Goal: Information Seeking & Learning: Learn about a topic

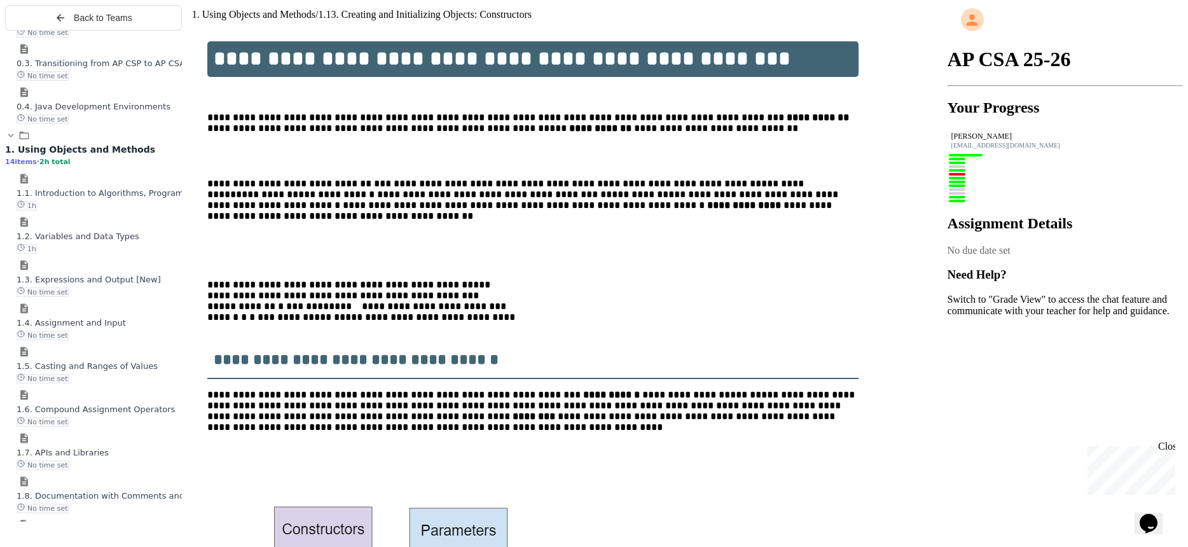
scroll to position [432, 0]
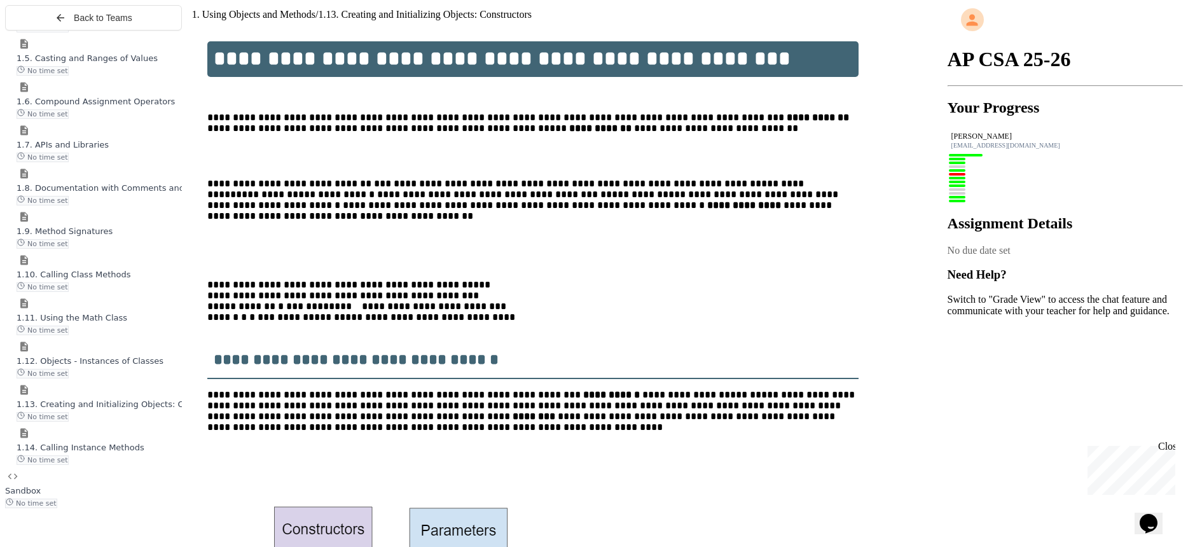
click at [114, 450] on div "1.14. Calling Instance Methods No time set" at bounding box center [99, 446] width 165 height 38
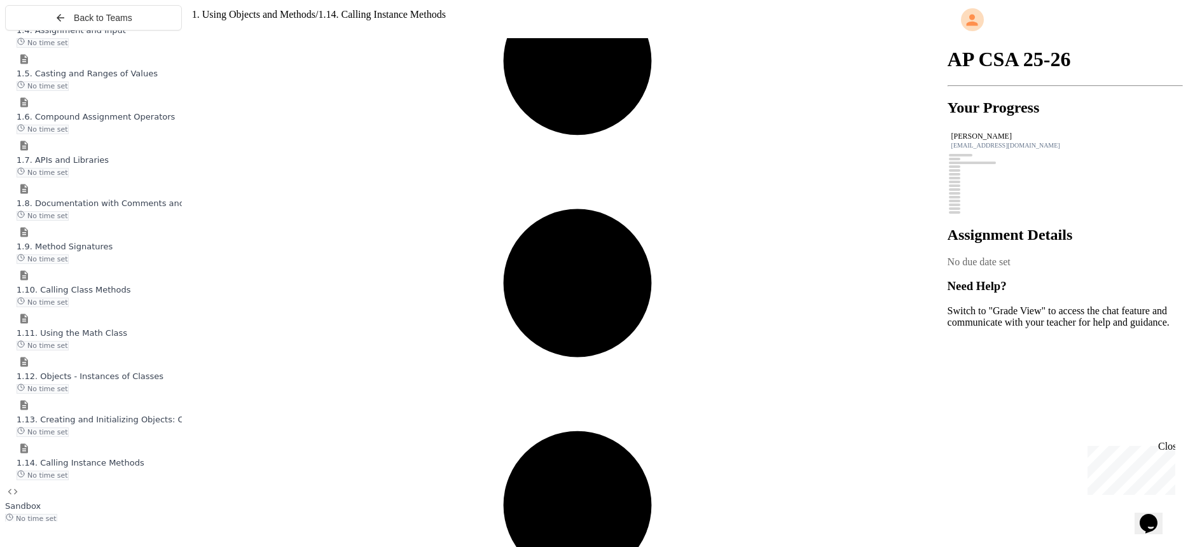
scroll to position [8766, 0]
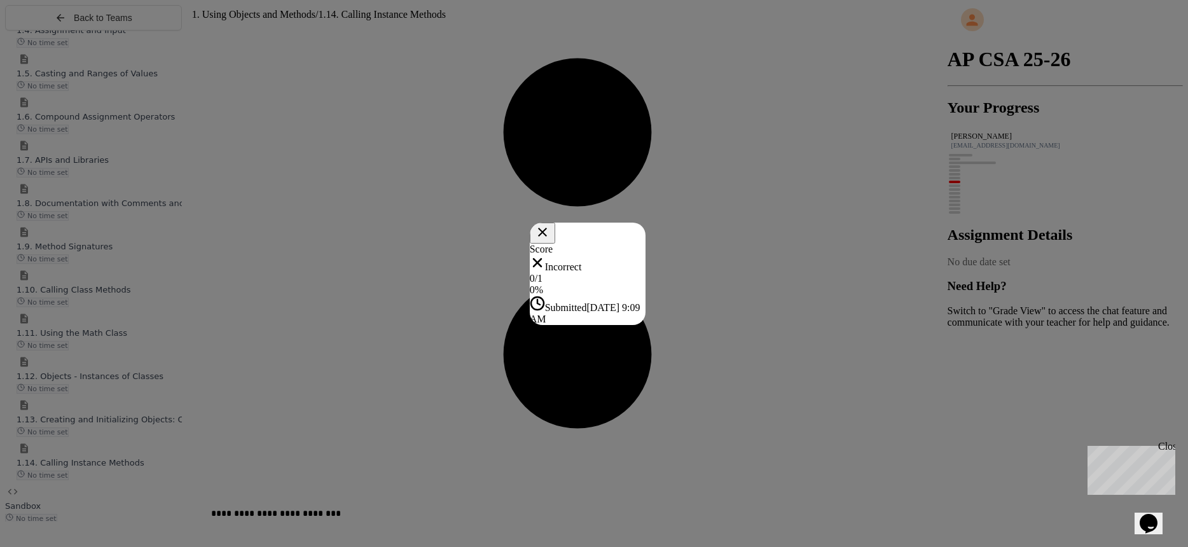
click at [645, 244] on div "Score Incorrect 0 / 1 0 % Submitted [DATE] 9:09 AM" at bounding box center [588, 284] width 116 height 81
click at [550, 224] on icon at bounding box center [542, 232] width 16 height 16
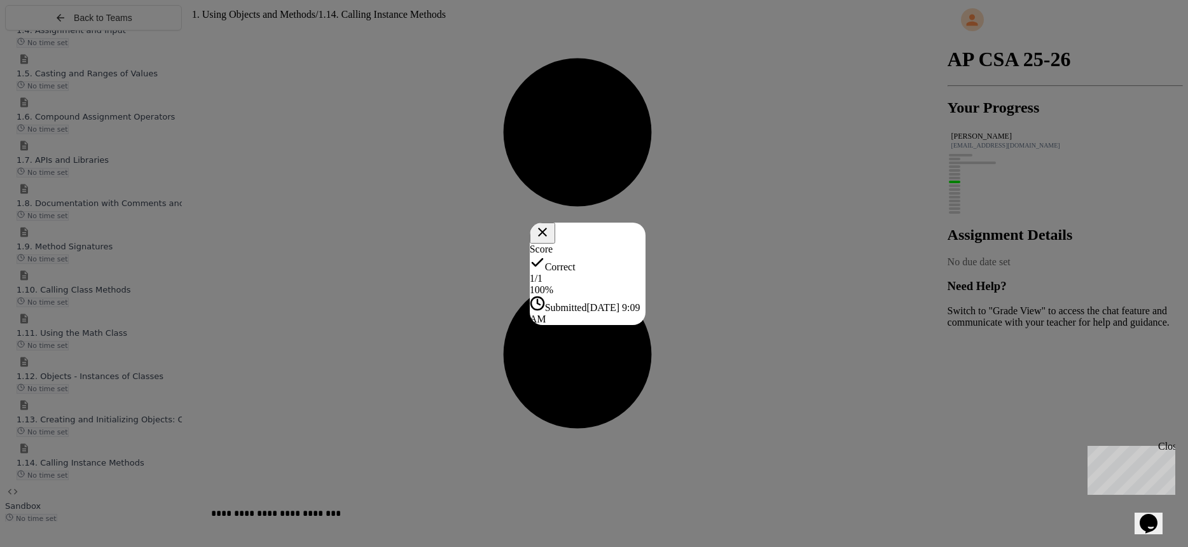
drag, startPoint x: 1108, startPoint y: 194, endPoint x: 1111, endPoint y: 205, distance: 11.3
click at [645, 244] on div "Score Correct 1 / 1 100 % Submitted [DATE] 9:09 AM" at bounding box center [588, 284] width 116 height 81
click at [550, 223] on icon at bounding box center [541, 231] width 17 height 17
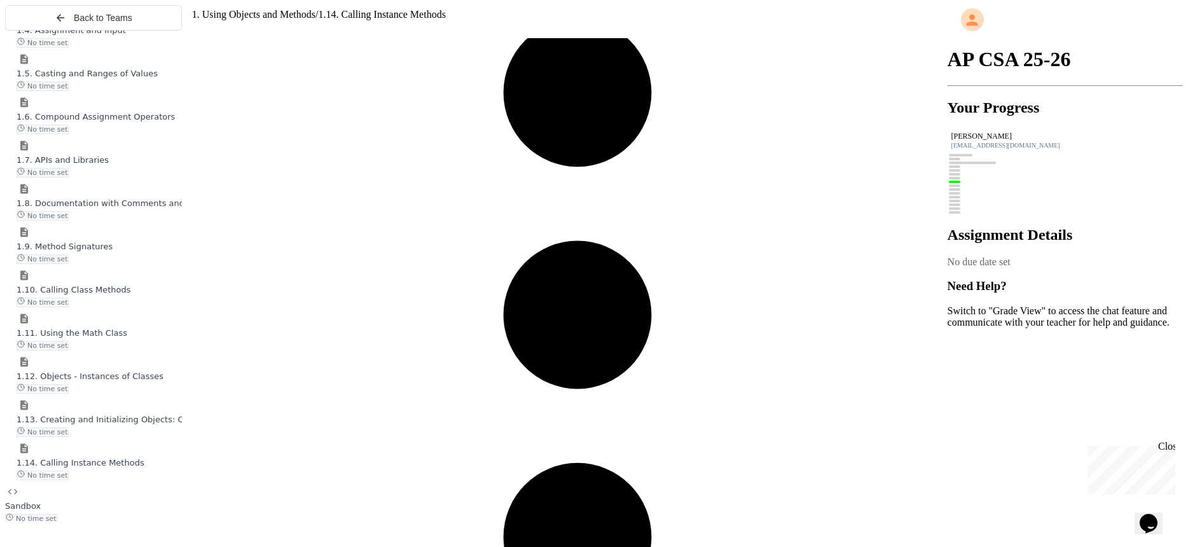
scroll to position [9592, 0]
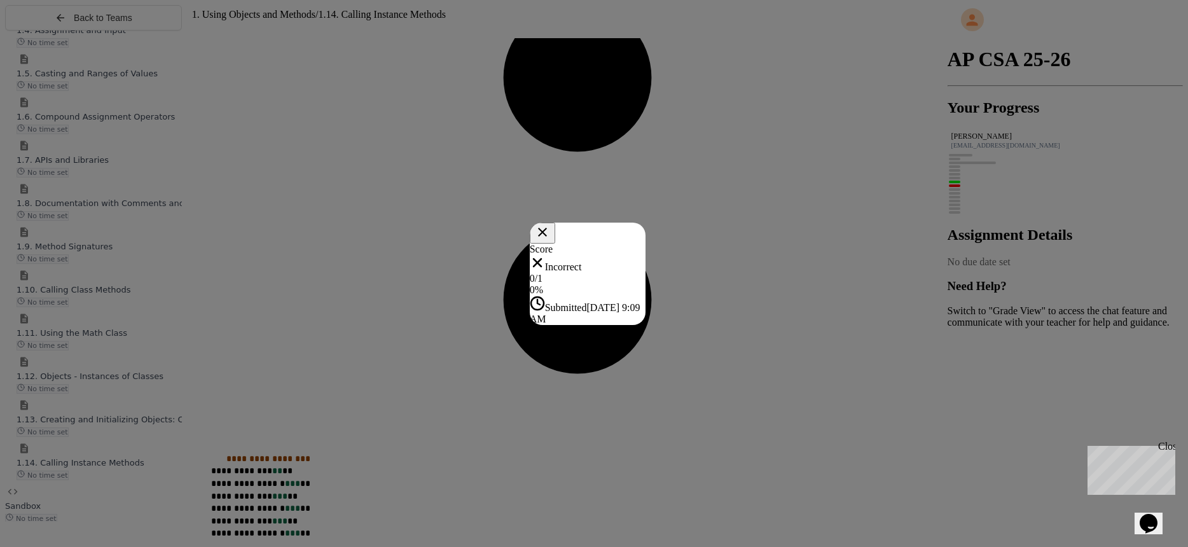
click at [645, 244] on div "Score Incorrect 0 / 1 0 % Submitted [DATE] 9:09 AM" at bounding box center [588, 284] width 116 height 81
click at [550, 223] on icon at bounding box center [541, 231] width 17 height 17
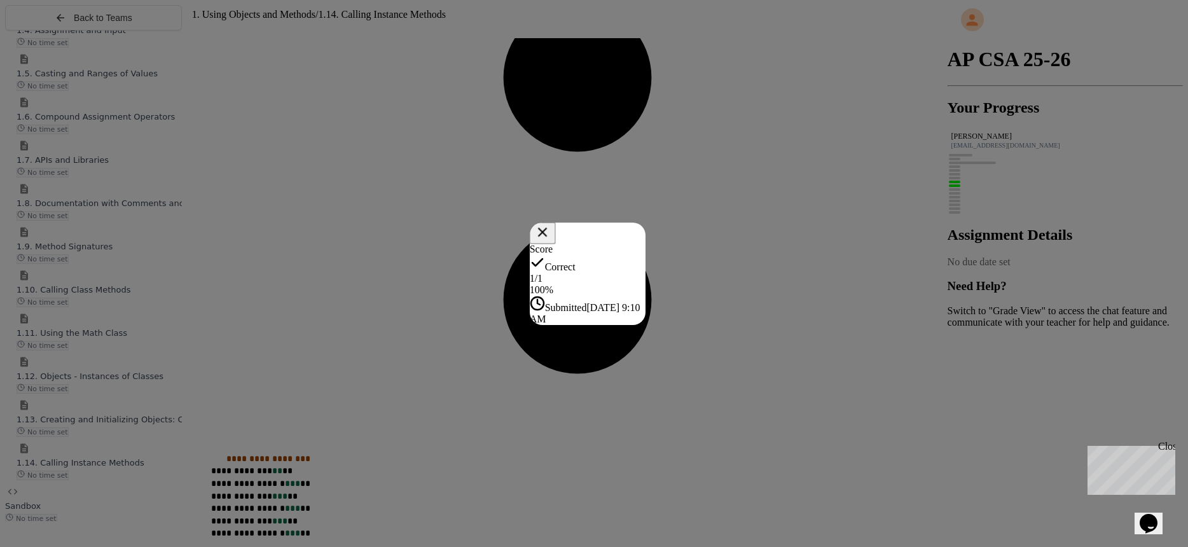
click at [550, 224] on icon at bounding box center [542, 232] width 16 height 16
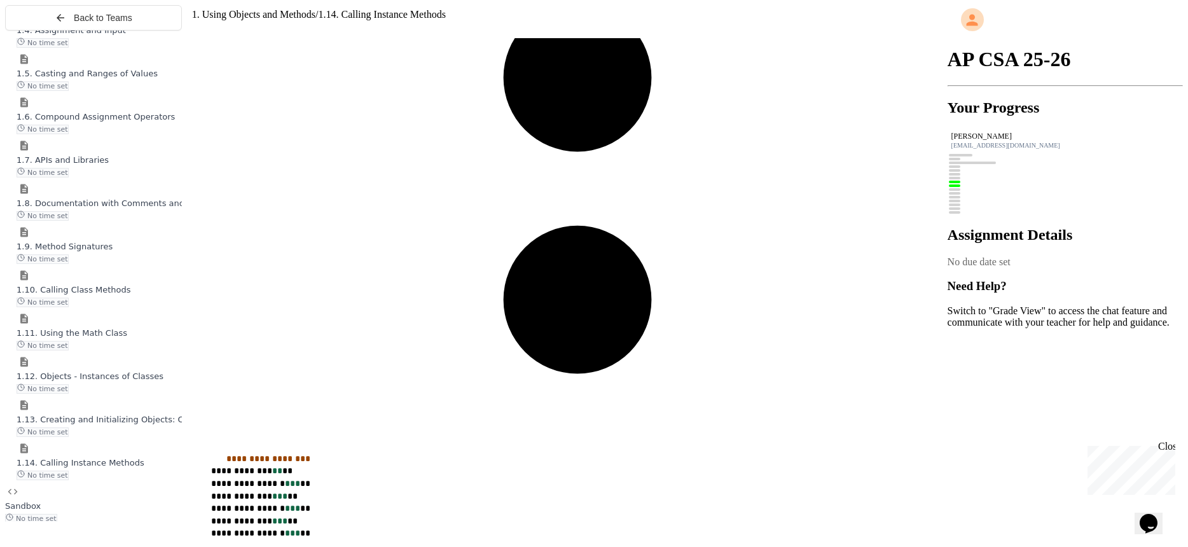
scroll to position [10217, 0]
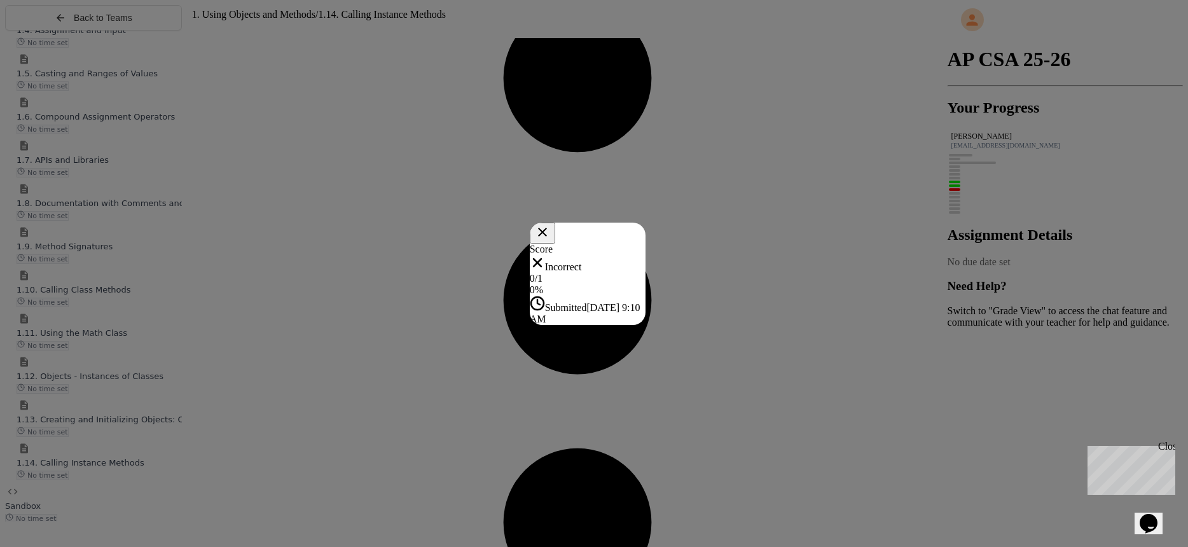
click at [645, 244] on div "Score Incorrect 0 / 1 0 % Submitted [DATE] 9:10 AM" at bounding box center [588, 284] width 116 height 81
click at [550, 224] on icon at bounding box center [542, 232] width 16 height 16
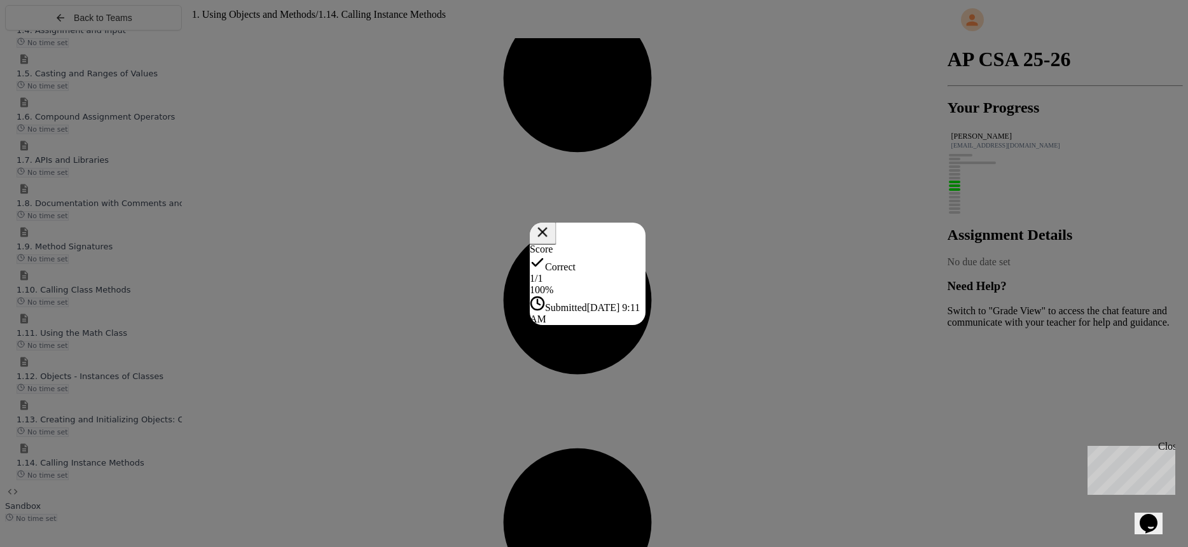
click at [551, 223] on icon at bounding box center [542, 231] width 17 height 17
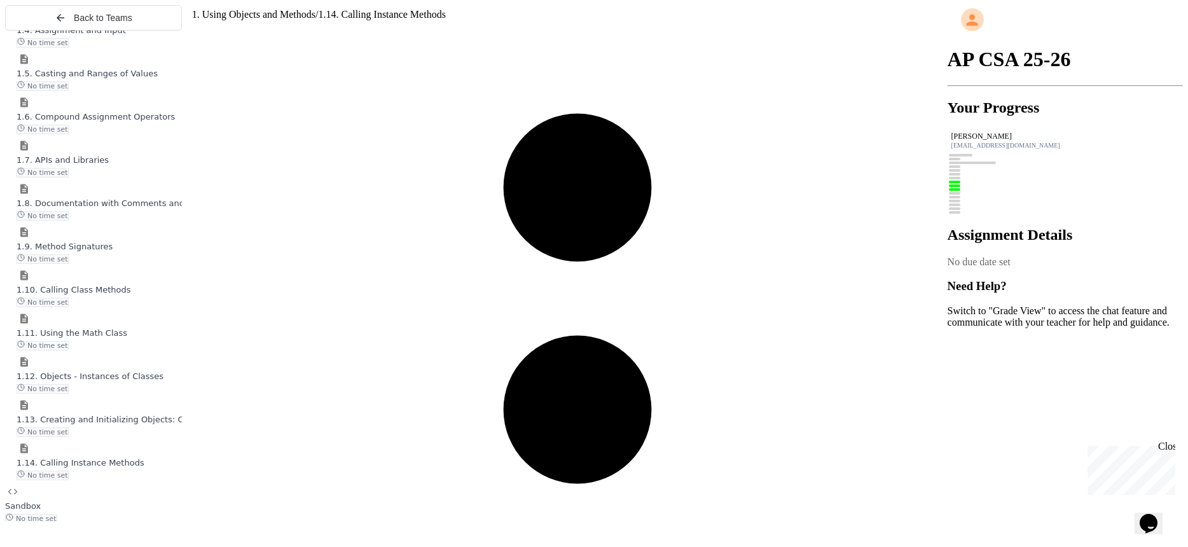
scroll to position [13104, 0]
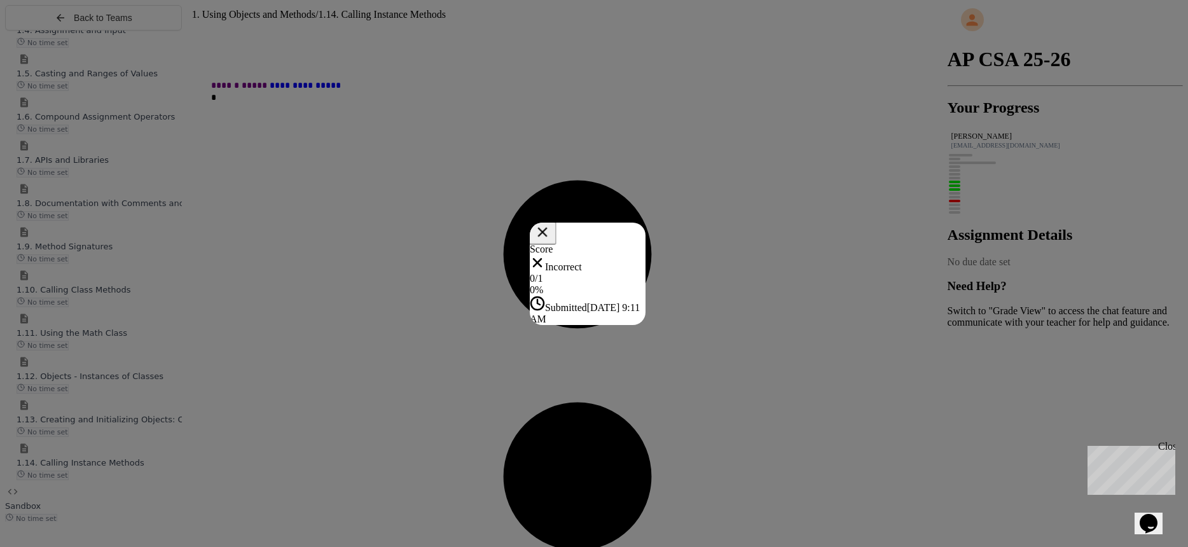
click at [551, 223] on icon at bounding box center [542, 231] width 17 height 17
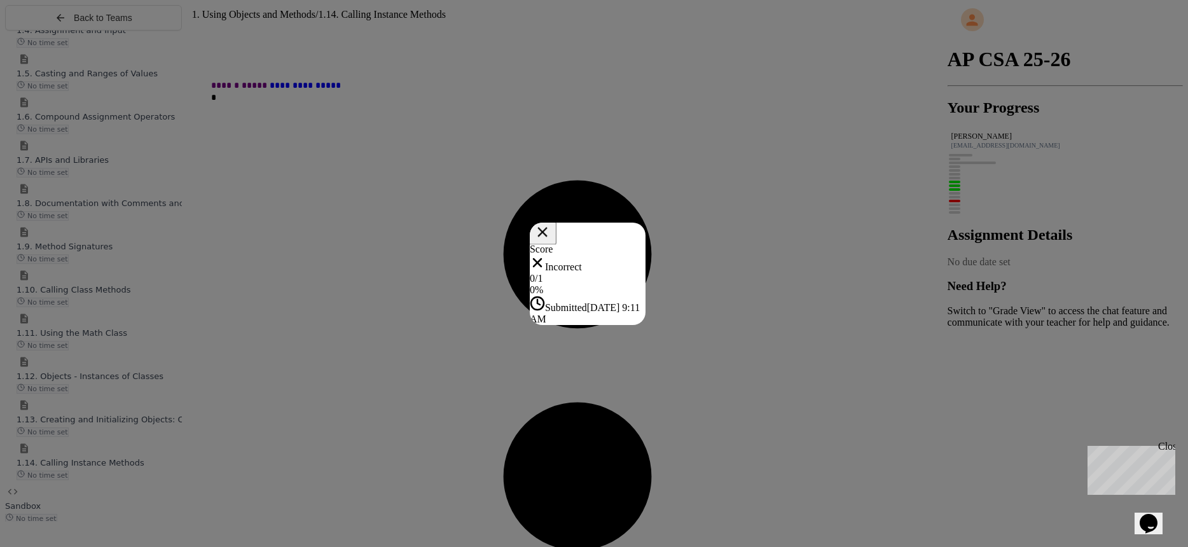
click at [547, 227] on icon at bounding box center [542, 232] width 10 height 10
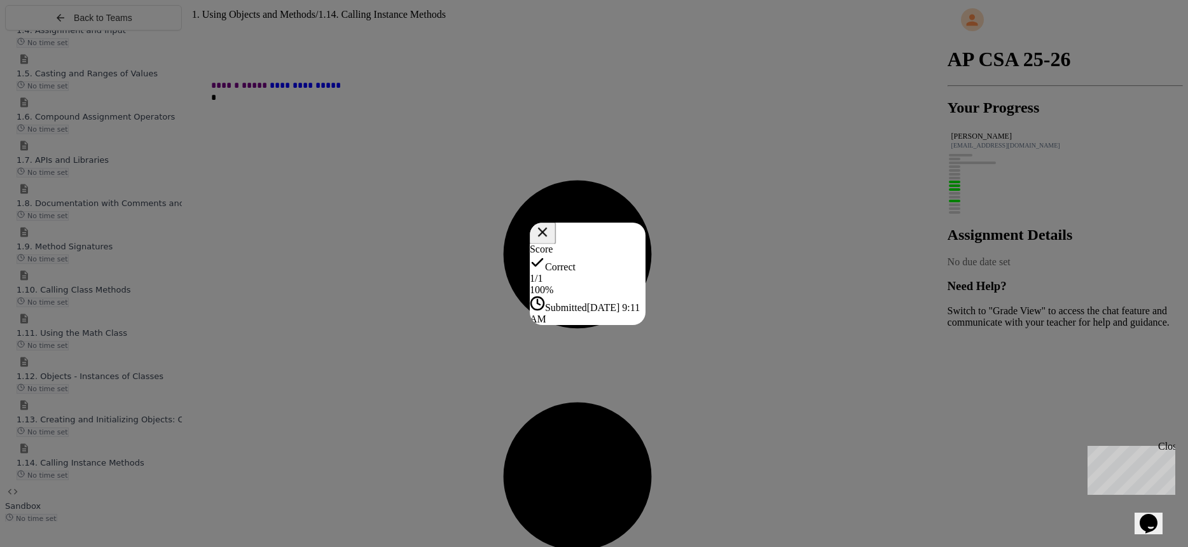
click at [556, 222] on button at bounding box center [542, 233] width 27 height 22
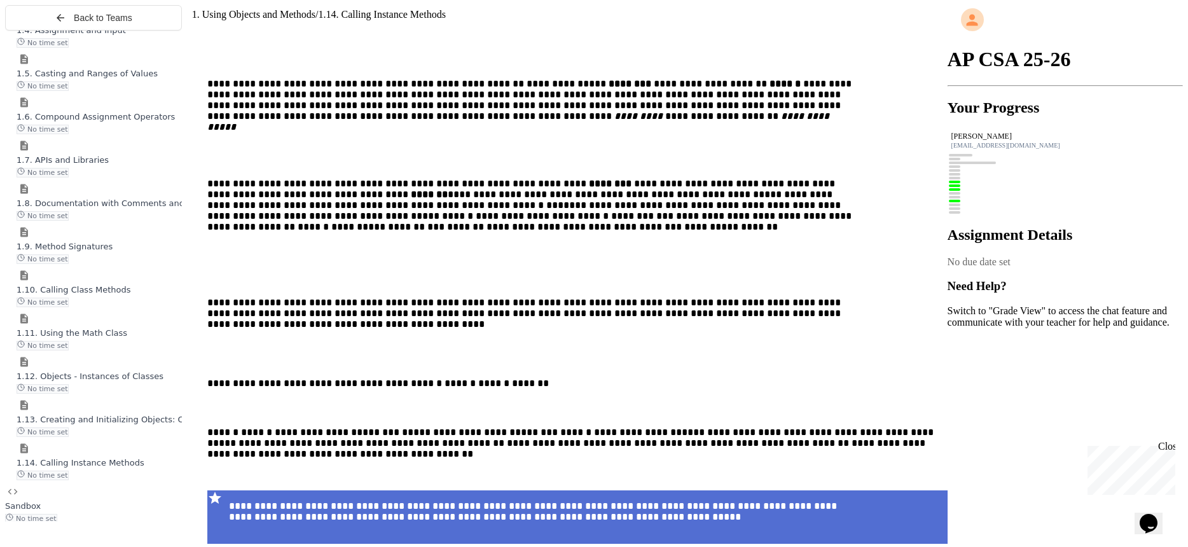
scroll to position [14336, 0]
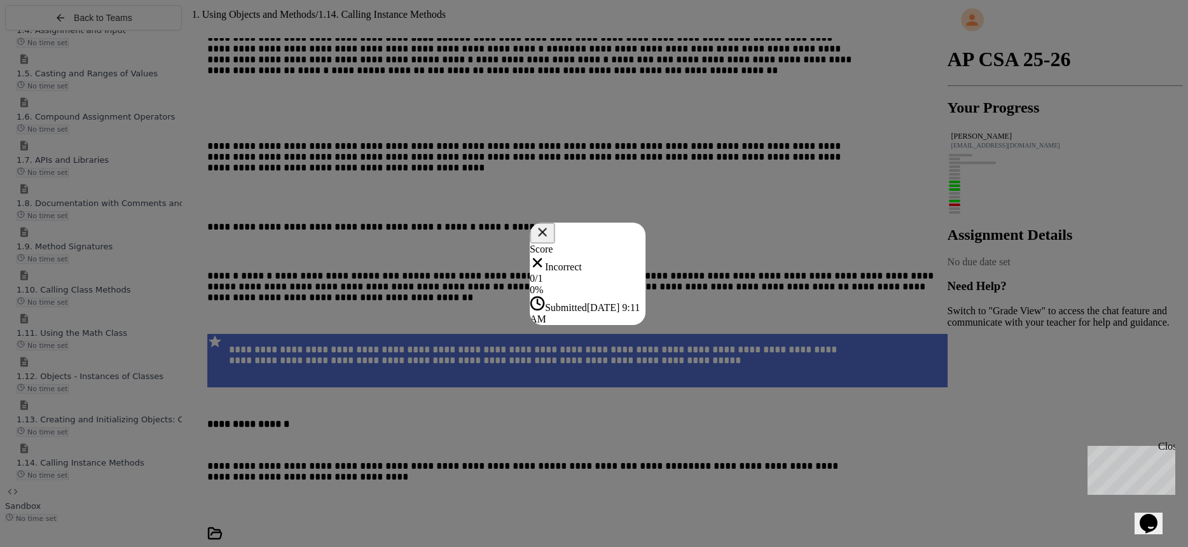
click at [549, 224] on icon at bounding box center [542, 231] width 15 height 15
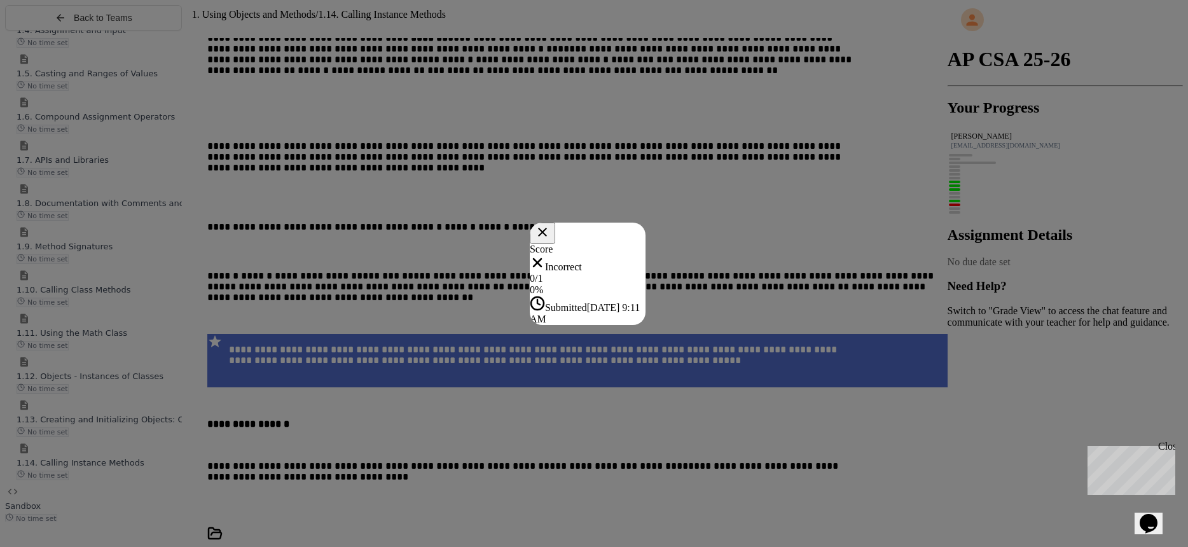
click at [645, 244] on div "Score Incorrect 0 / 1 0 % Submitted [DATE] 9:11 AM" at bounding box center [588, 284] width 116 height 81
click at [551, 223] on icon at bounding box center [542, 231] width 17 height 17
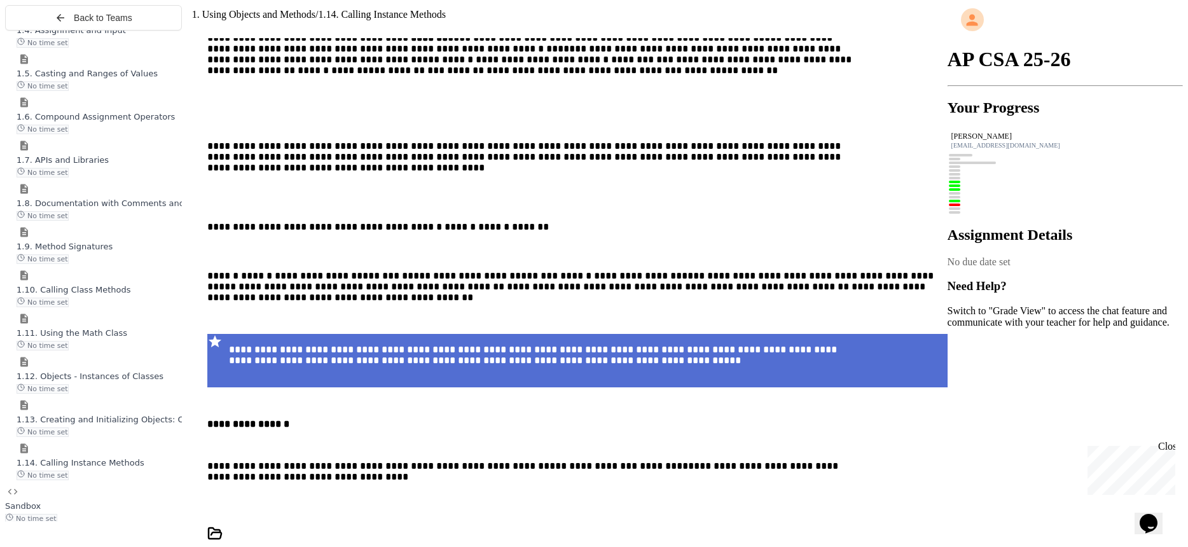
scroll to position [14249, 0]
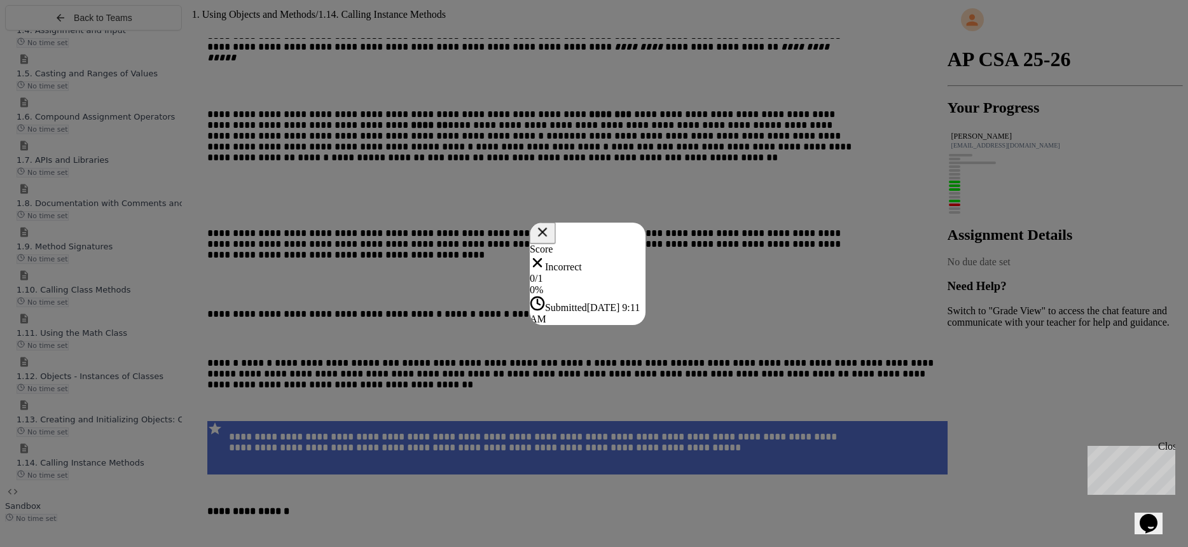
click at [555, 222] on button at bounding box center [542, 233] width 26 height 22
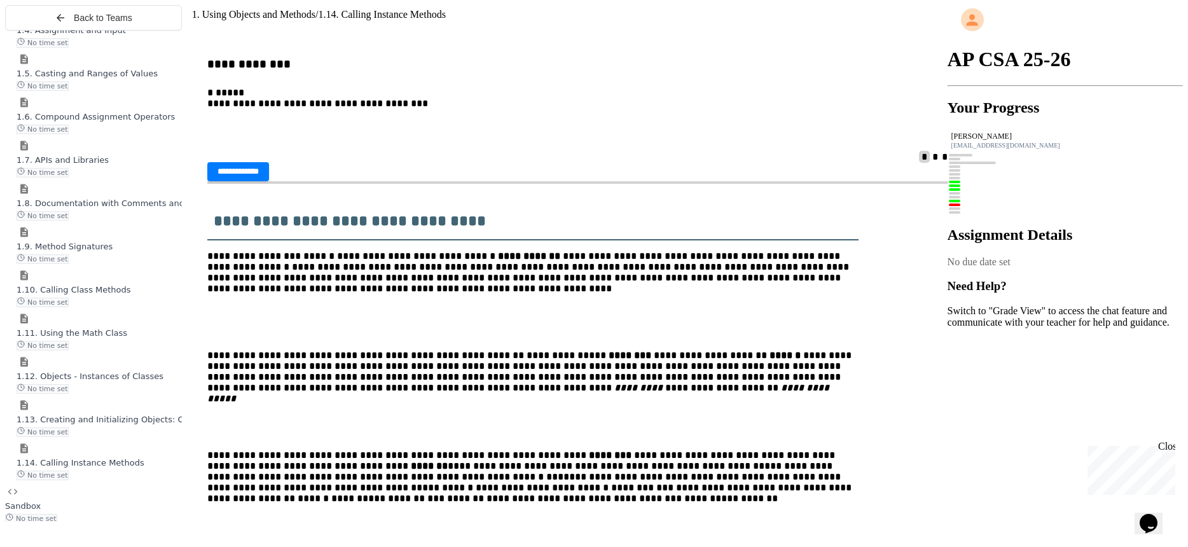
scroll to position [14129, 0]
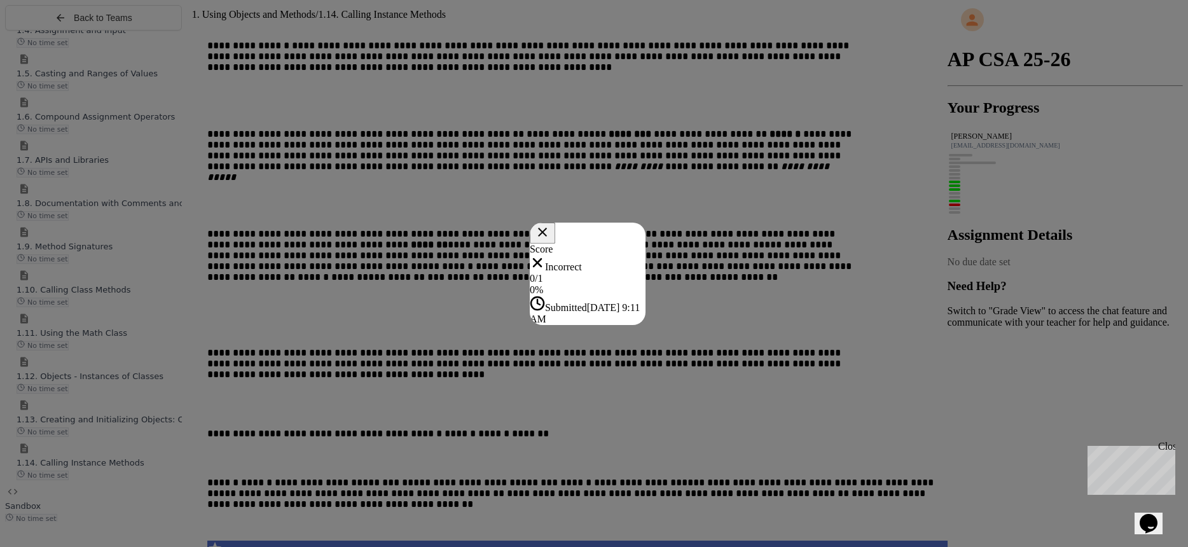
click at [550, 224] on icon at bounding box center [542, 231] width 15 height 15
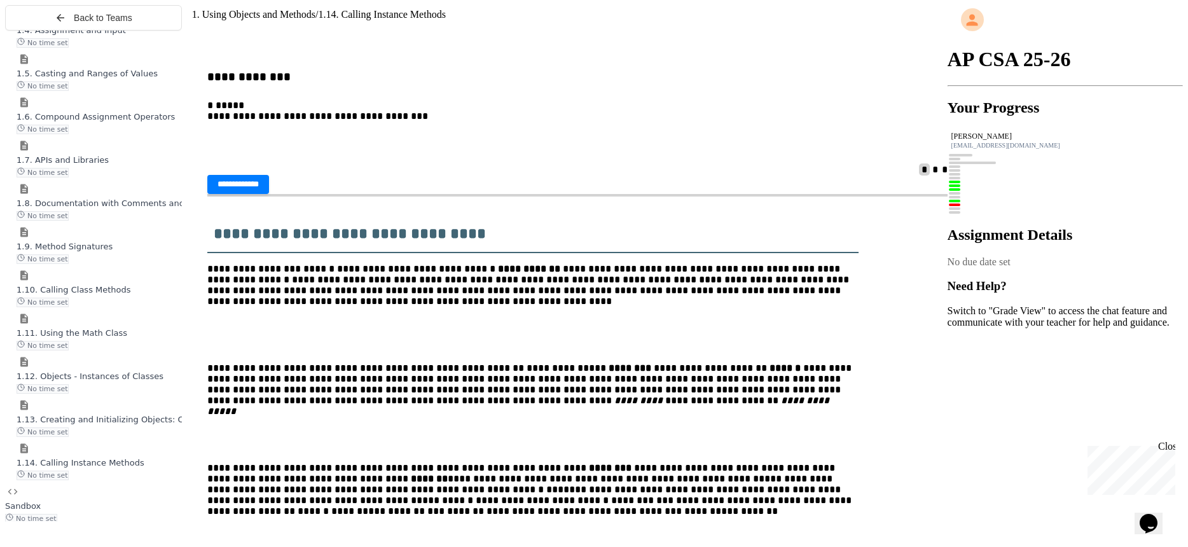
scroll to position [14135, 0]
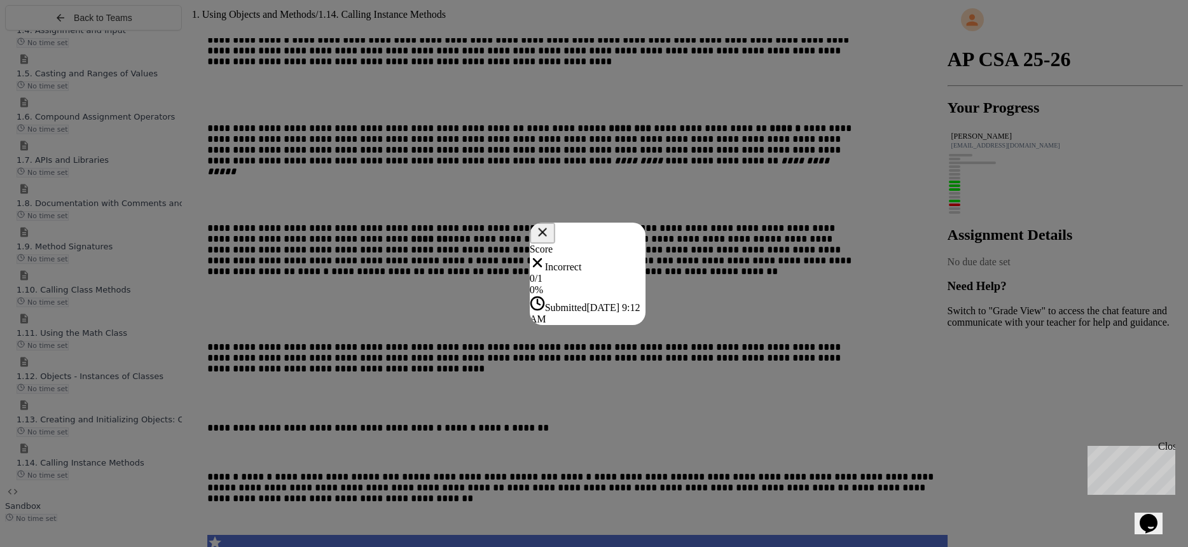
drag, startPoint x: 1099, startPoint y: 184, endPoint x: 1065, endPoint y: 186, distance: 34.4
click at [549, 224] on icon at bounding box center [542, 231] width 15 height 15
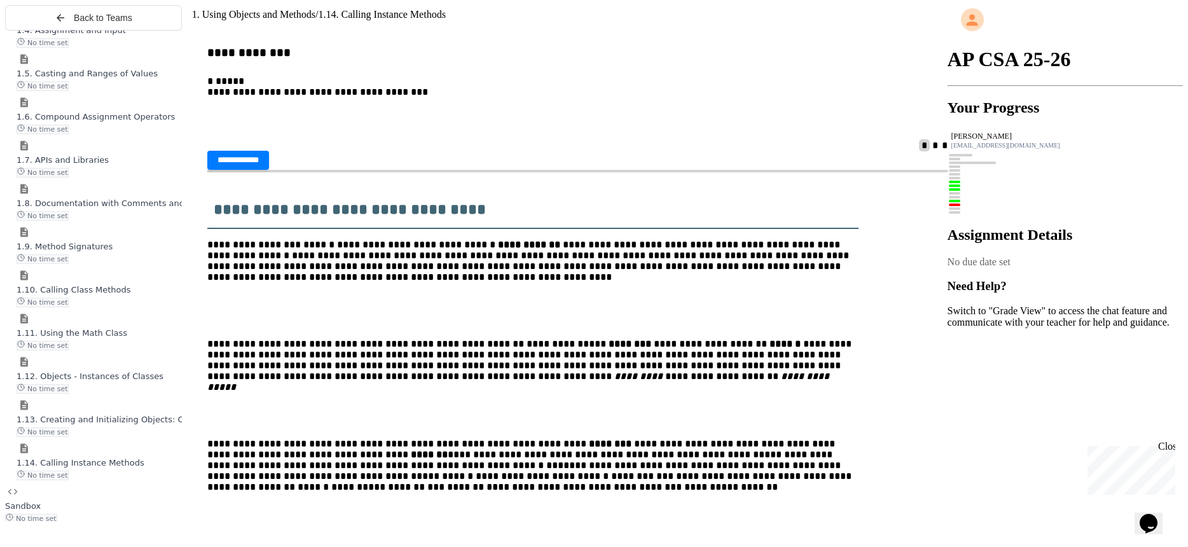
scroll to position [14324, 0]
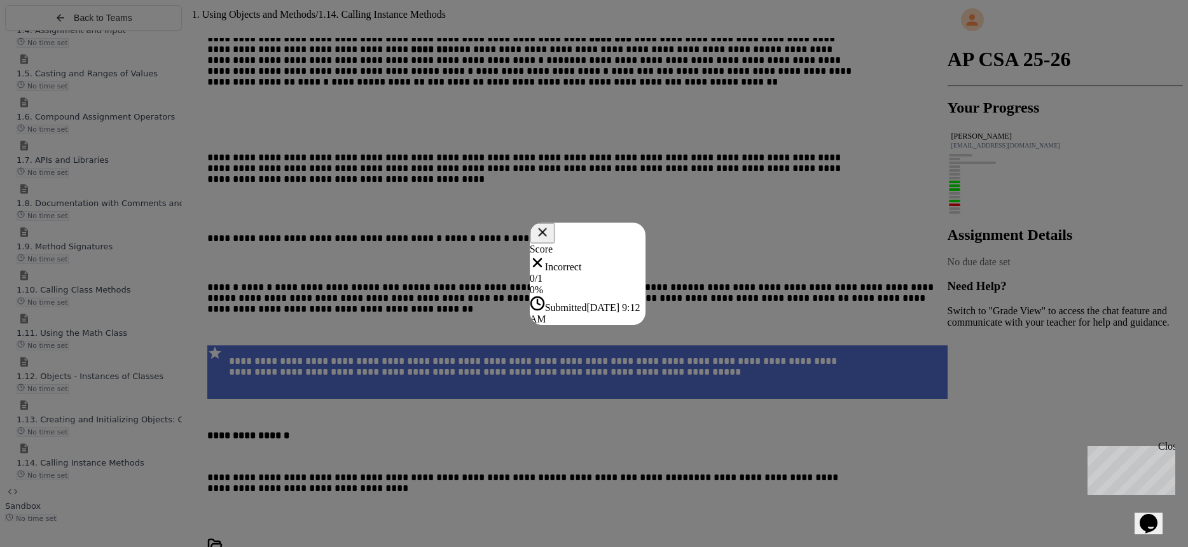
click at [549, 224] on icon at bounding box center [542, 231] width 15 height 15
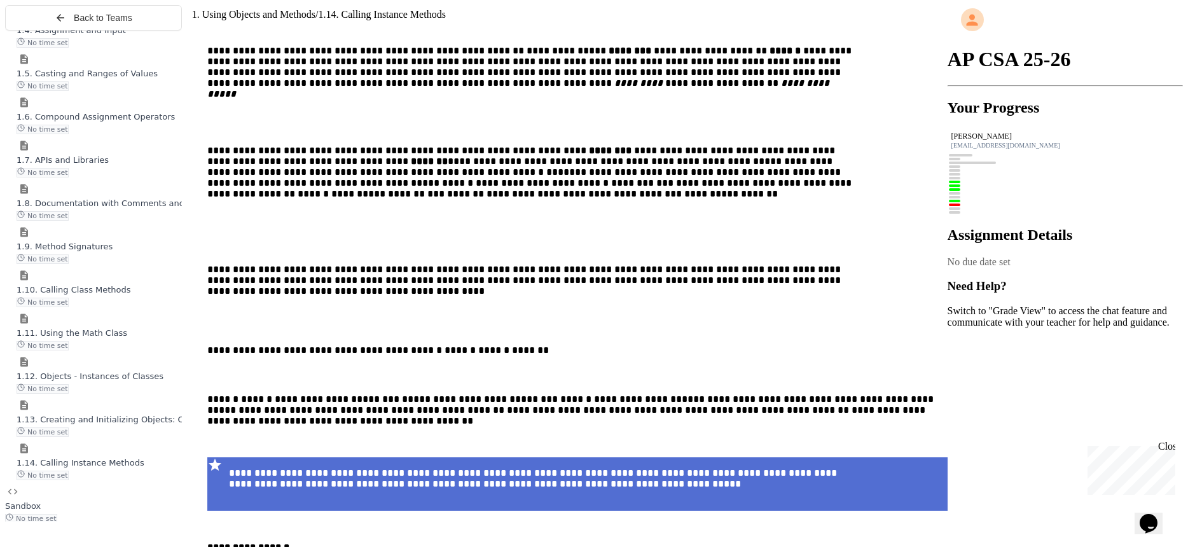
scroll to position [14215, 0]
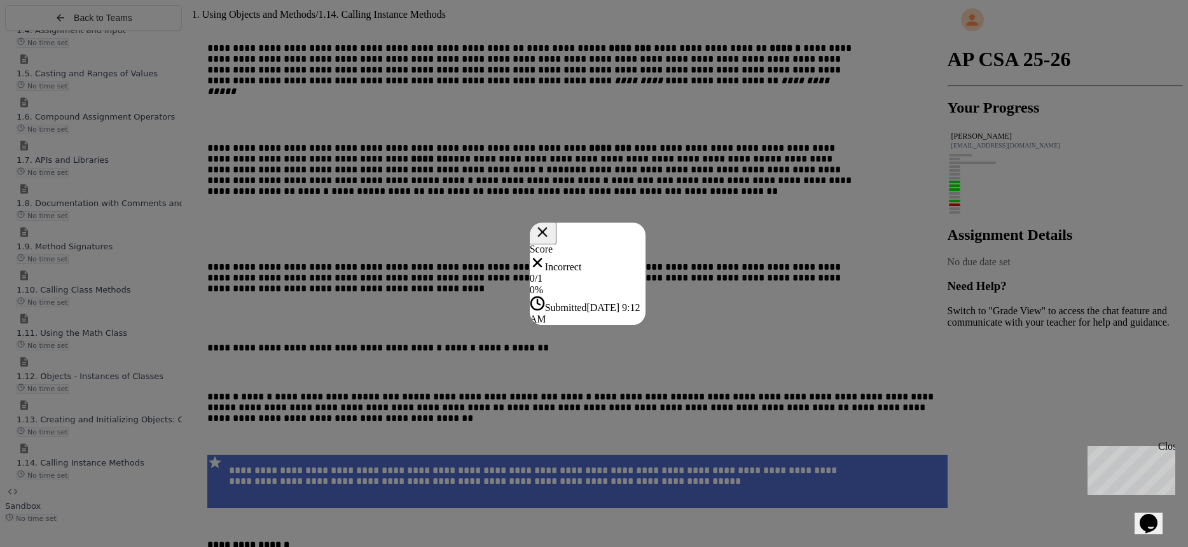
click at [550, 223] on icon at bounding box center [541, 231] width 17 height 17
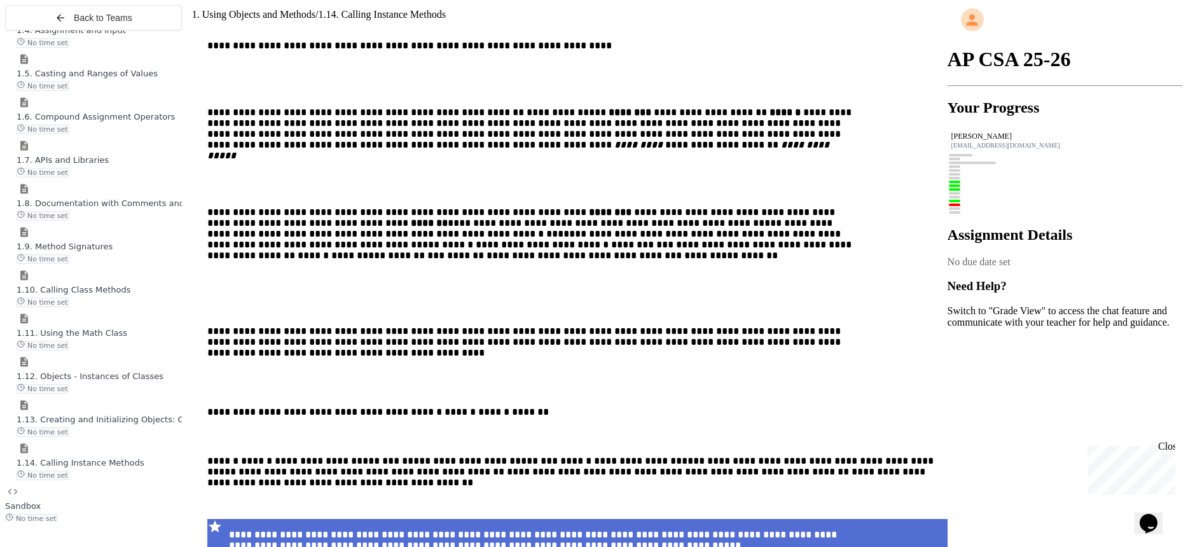
scroll to position [14266, 0]
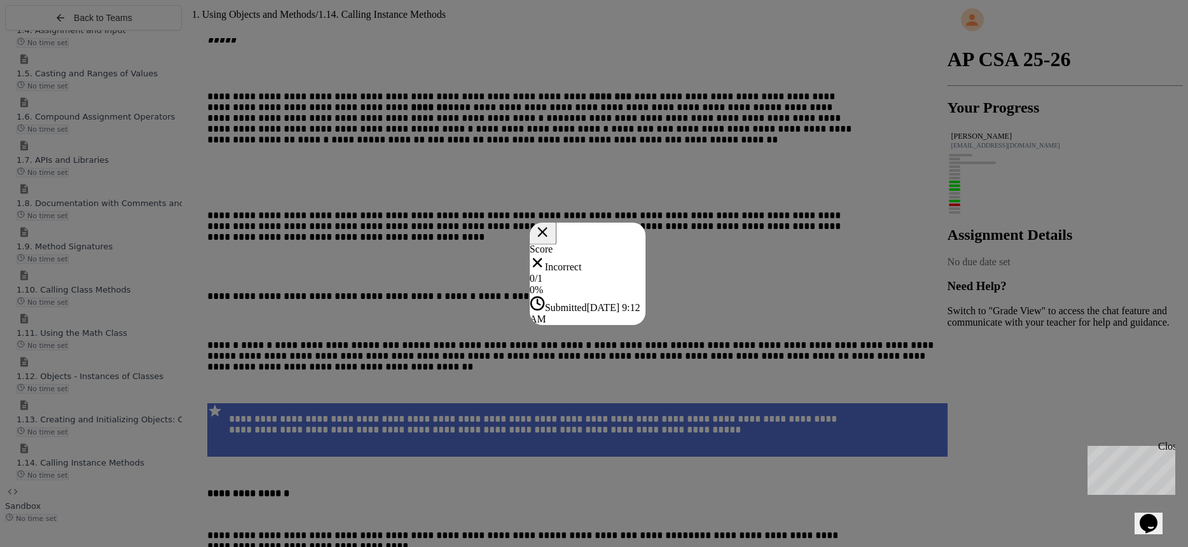
click at [556, 221] on button at bounding box center [542, 232] width 28 height 23
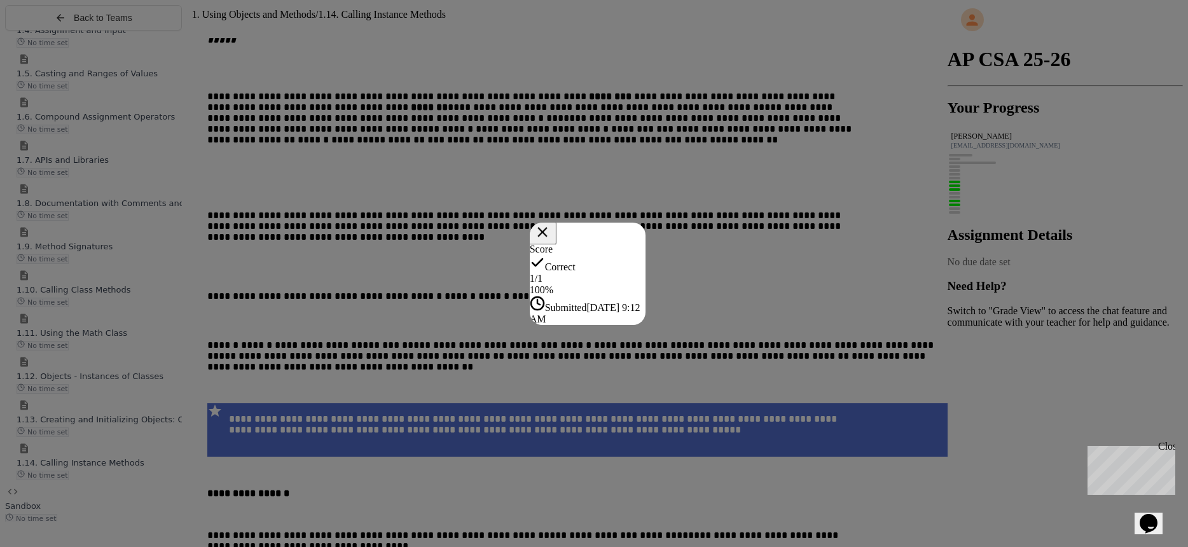
click at [550, 223] on icon at bounding box center [541, 231] width 17 height 17
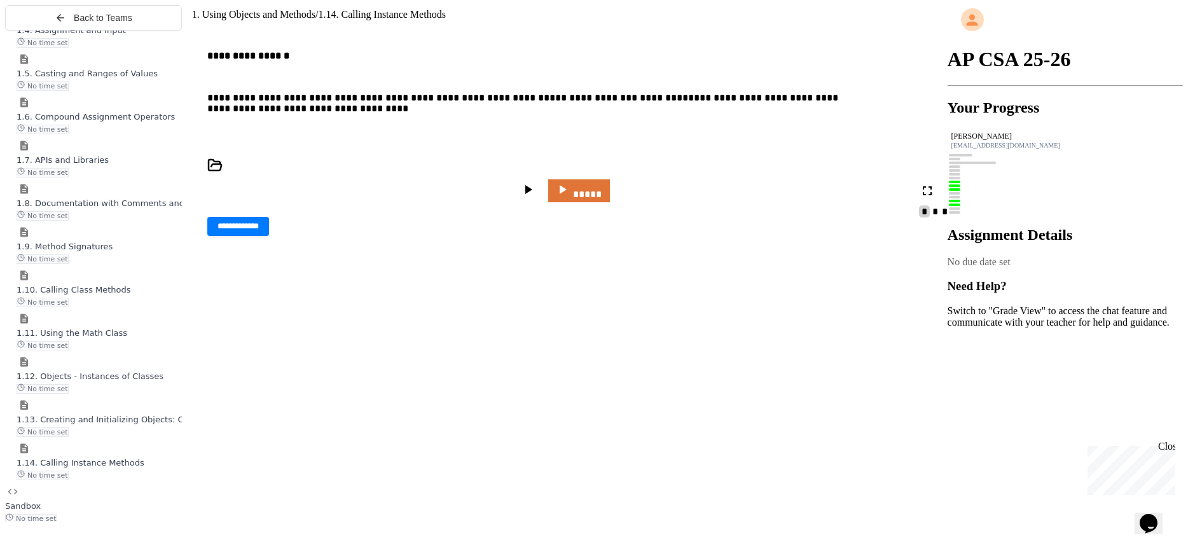
scroll to position [15161, 0]
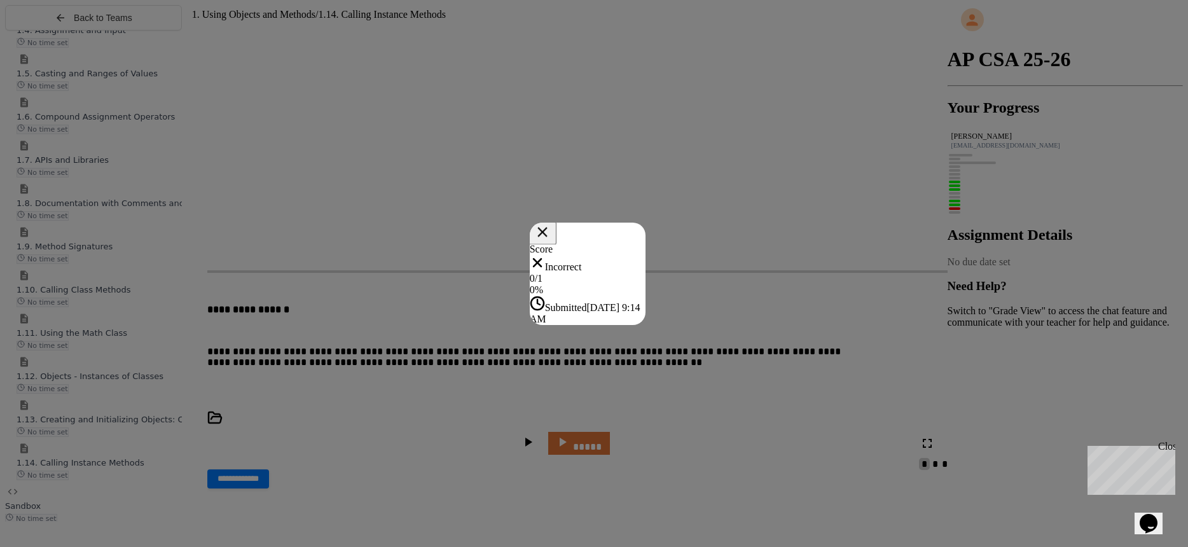
click at [550, 223] on icon at bounding box center [541, 231] width 17 height 17
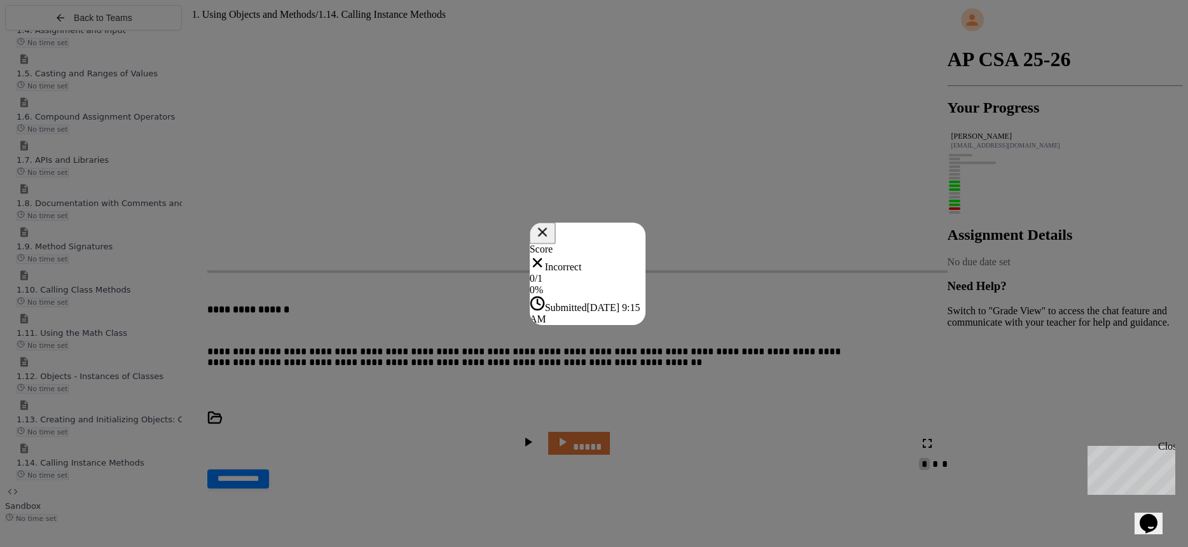
click at [550, 224] on icon at bounding box center [542, 232] width 16 height 16
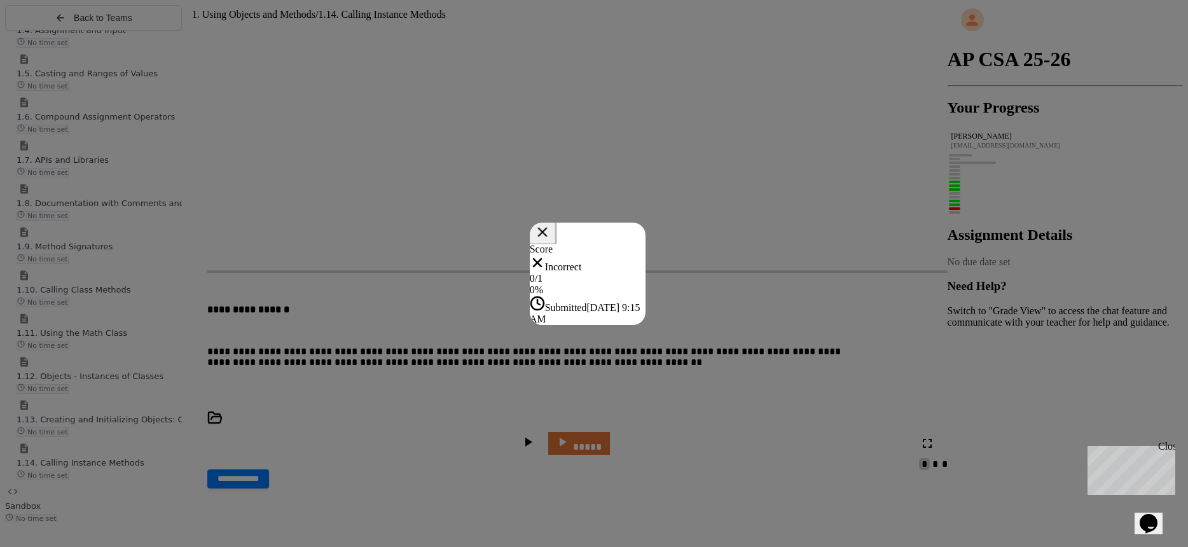
click at [551, 224] on icon at bounding box center [542, 232] width 17 height 17
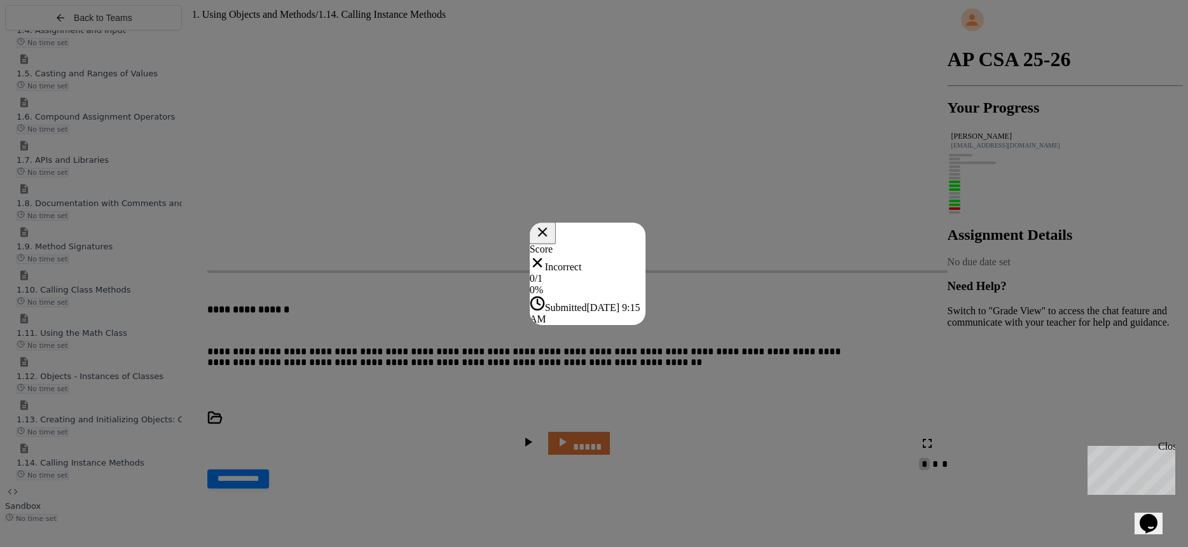
click at [550, 224] on icon at bounding box center [542, 232] width 16 height 16
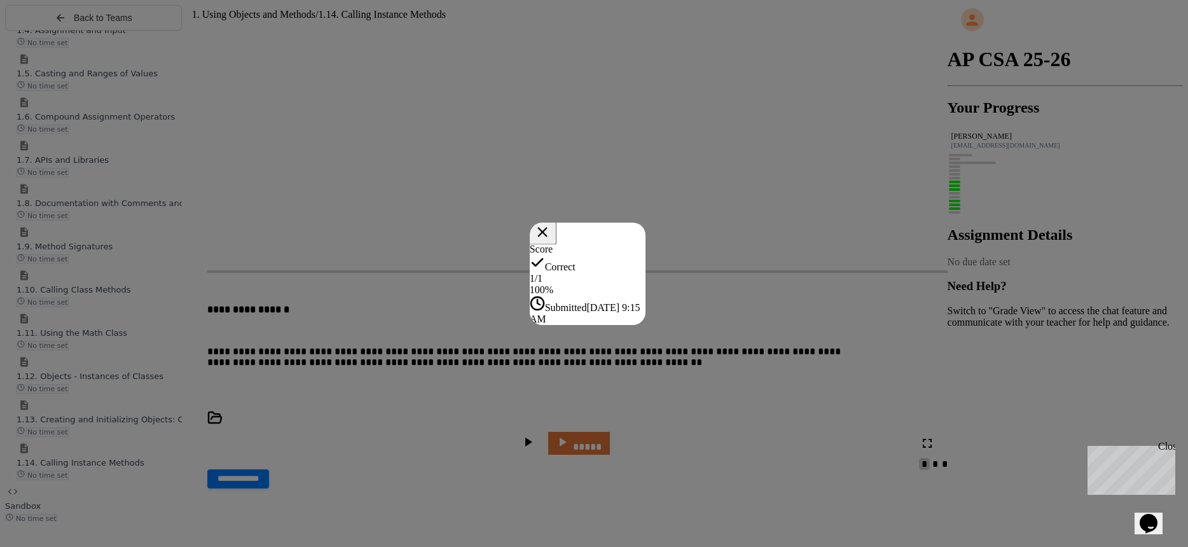
click at [550, 223] on icon at bounding box center [541, 231] width 17 height 17
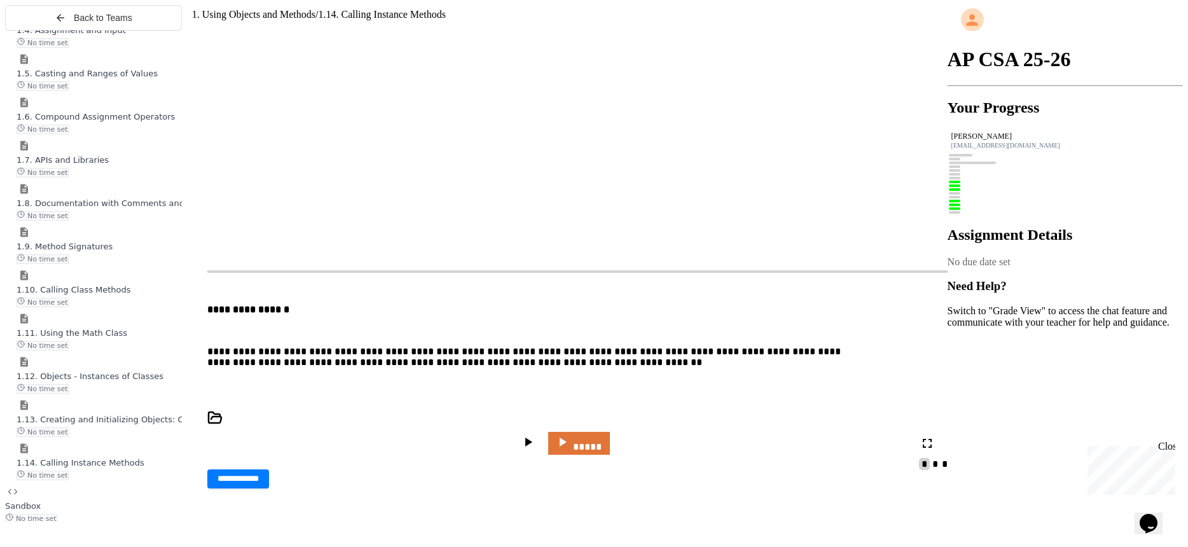
scroll to position [15551, 0]
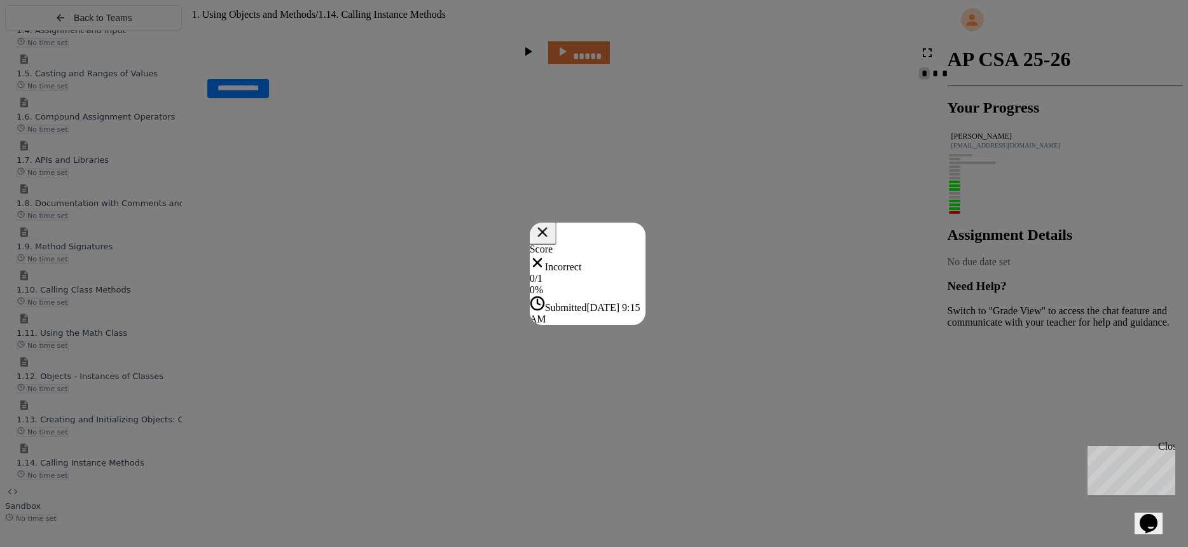
click at [551, 223] on icon at bounding box center [542, 231] width 17 height 17
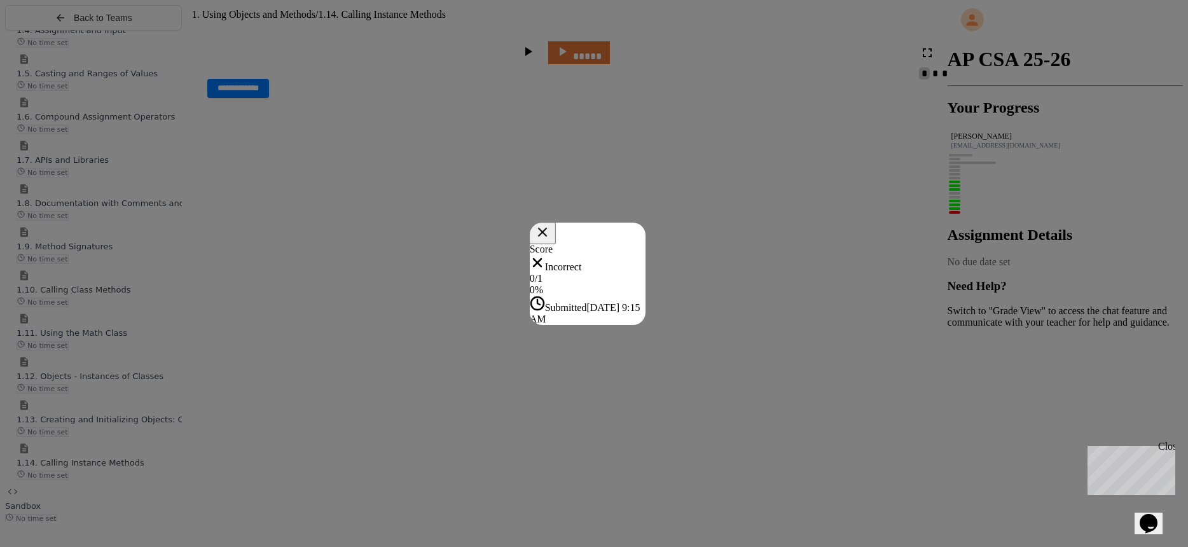
drag, startPoint x: 1090, startPoint y: 189, endPoint x: 869, endPoint y: 293, distance: 244.0
click at [550, 224] on icon at bounding box center [542, 232] width 16 height 16
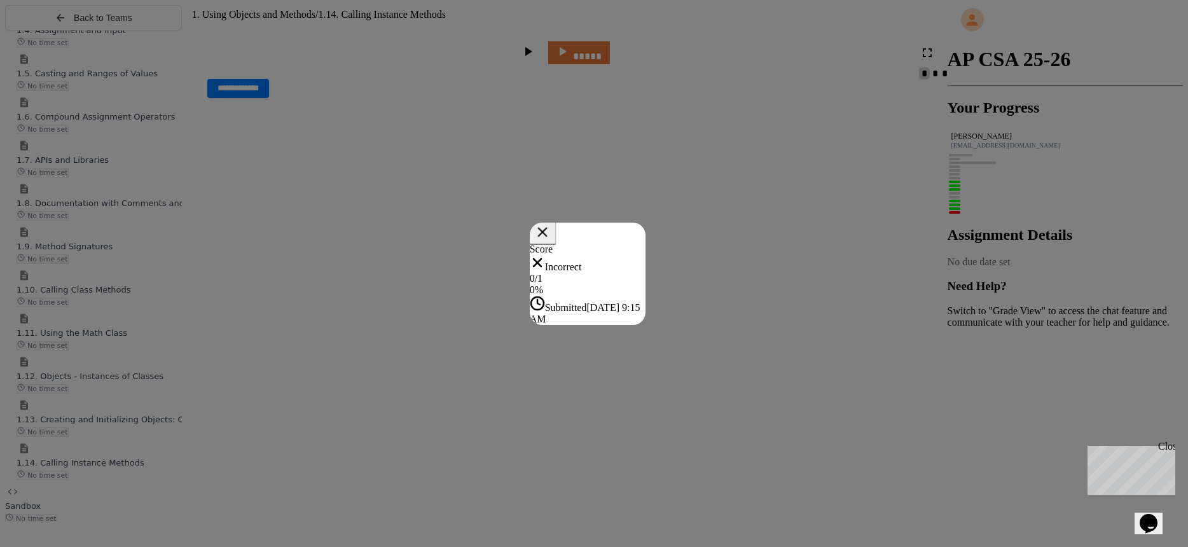
click at [547, 227] on icon at bounding box center [542, 232] width 10 height 10
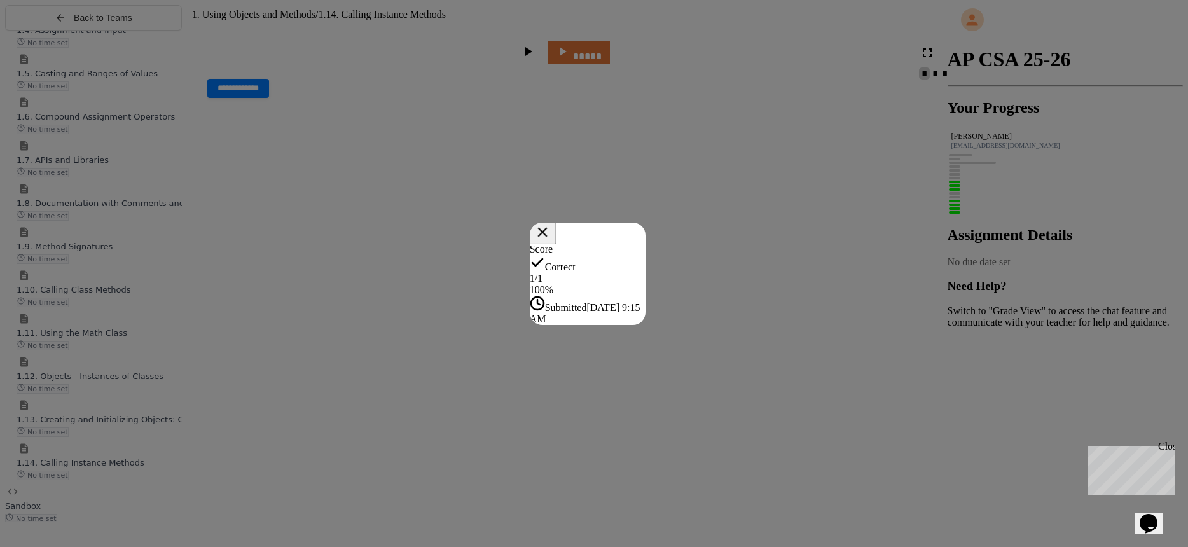
drag, startPoint x: 1096, startPoint y: 190, endPoint x: 1045, endPoint y: 228, distance: 62.7
click at [551, 224] on icon at bounding box center [542, 232] width 17 height 17
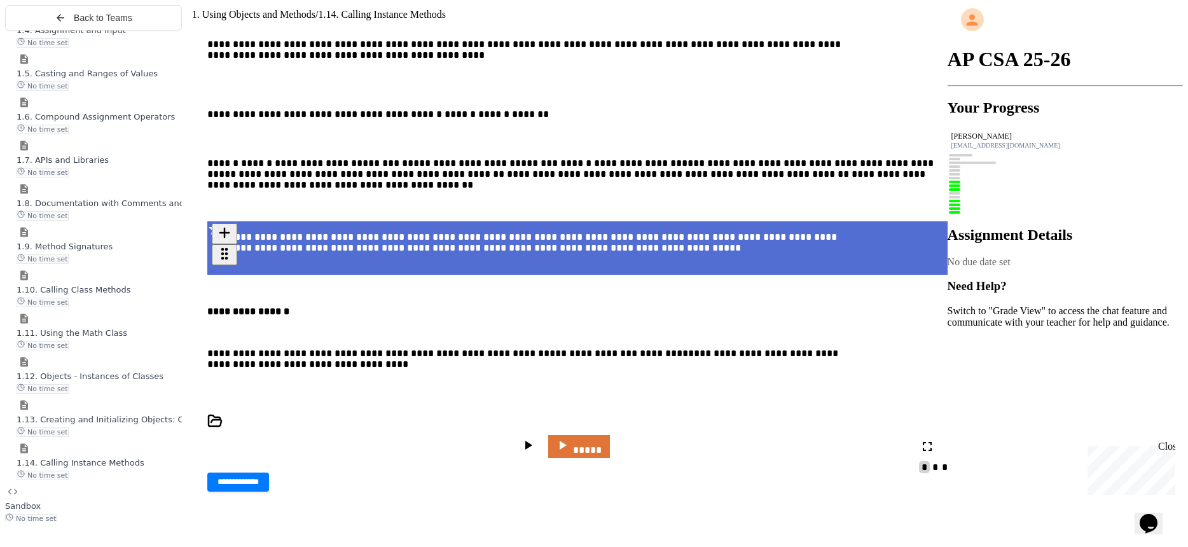
scroll to position [14002, 0]
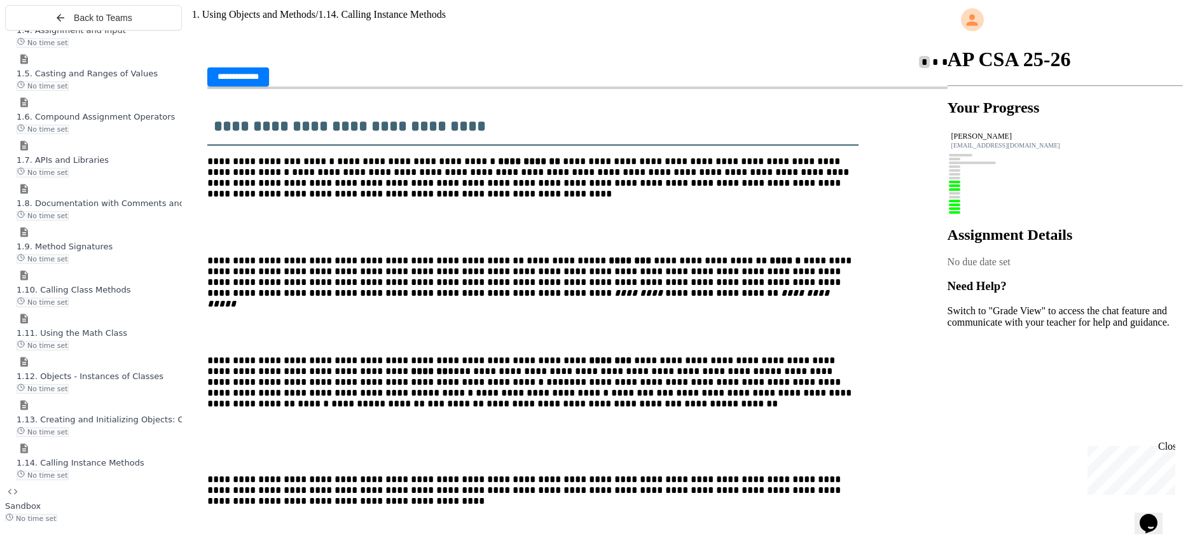
click at [107, 437] on div "1.13. Creating and Initializing Objects: Constructors No time set" at bounding box center [99, 425] width 165 height 24
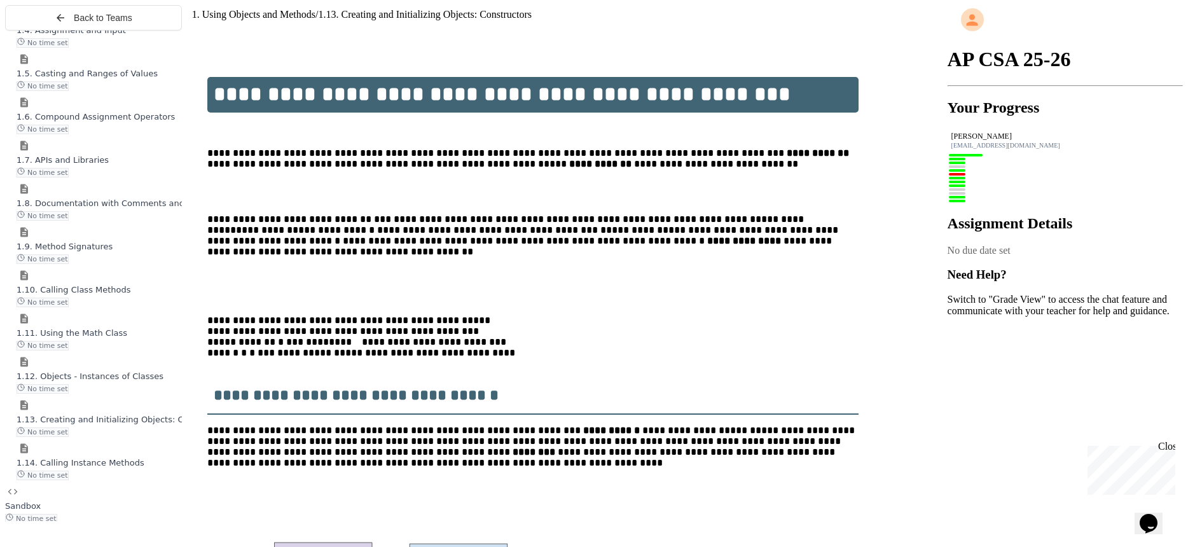
scroll to position [36, 0]
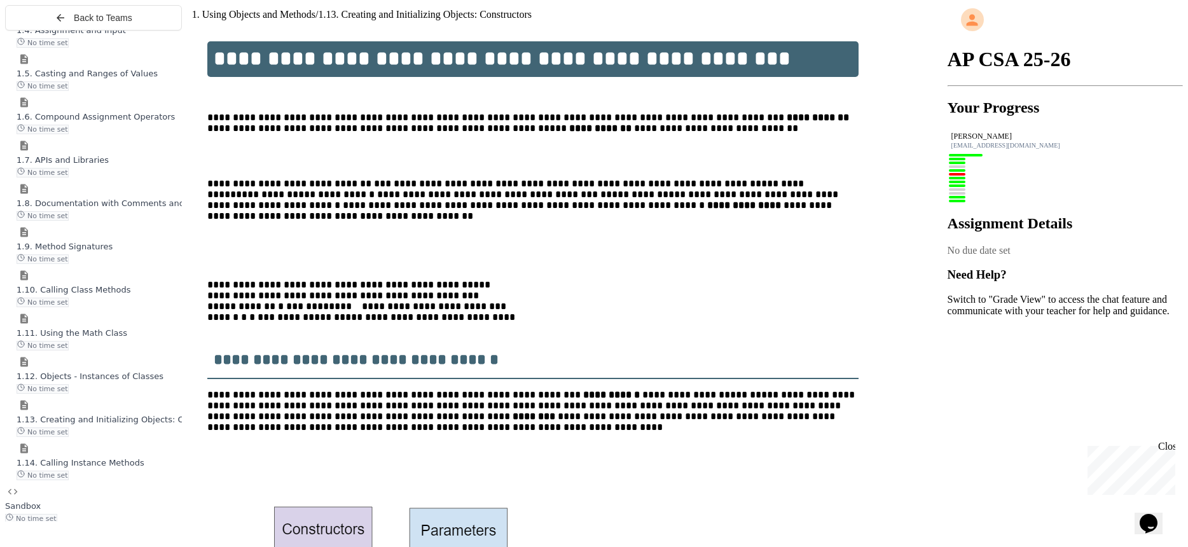
click at [54, 381] on span "1.12. Objects - Instances of Classes" at bounding box center [90, 376] width 147 height 10
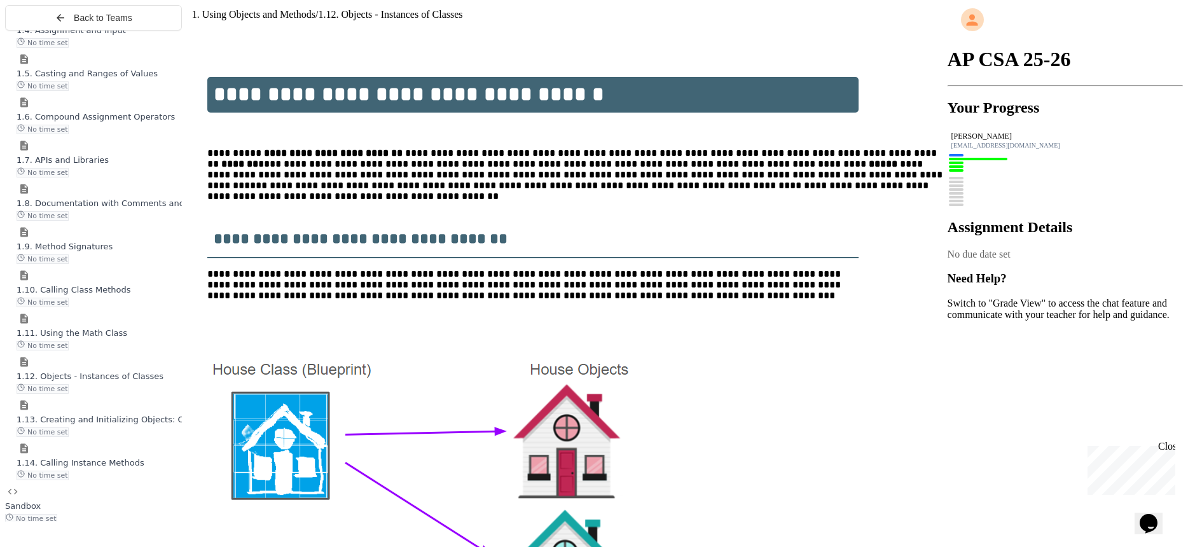
scroll to position [36, 0]
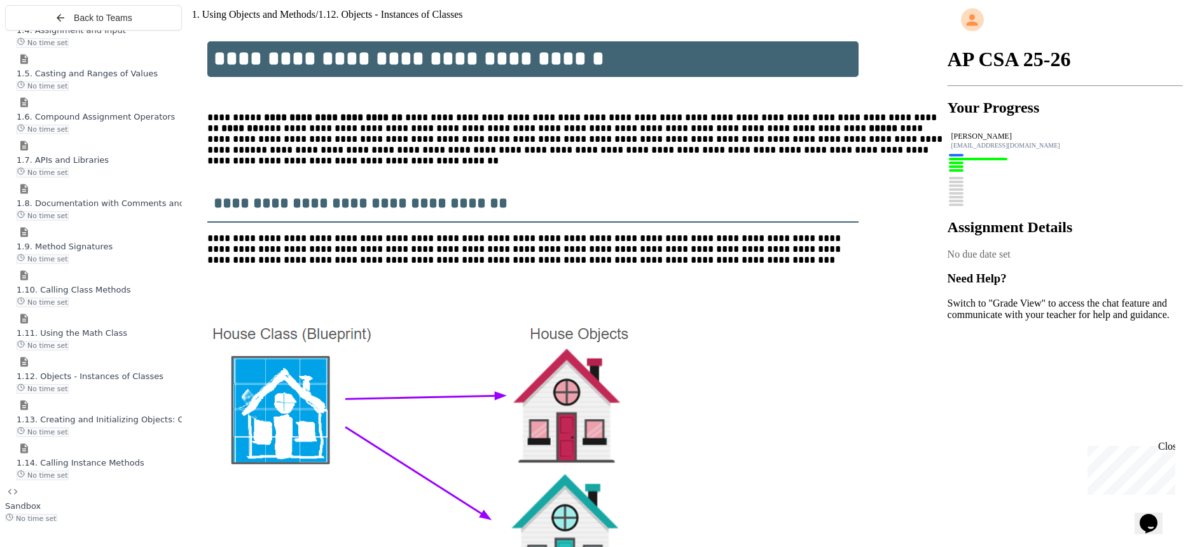
click at [69, 350] on span "No time set" at bounding box center [43, 346] width 52 height 10
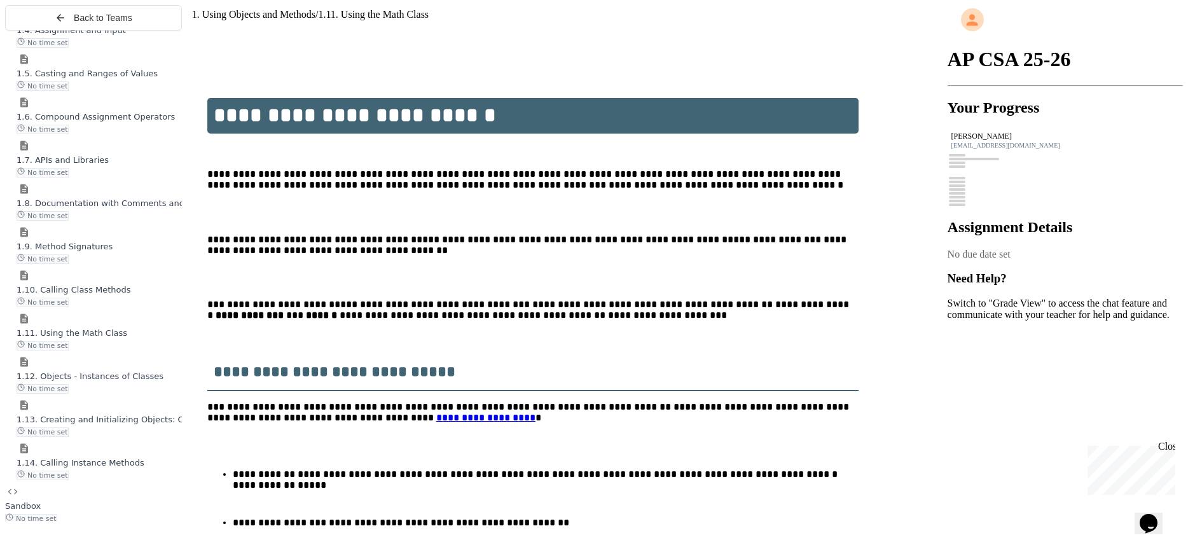
click at [110, 307] on div "1.10. Calling Class Methods No time set" at bounding box center [99, 296] width 165 height 24
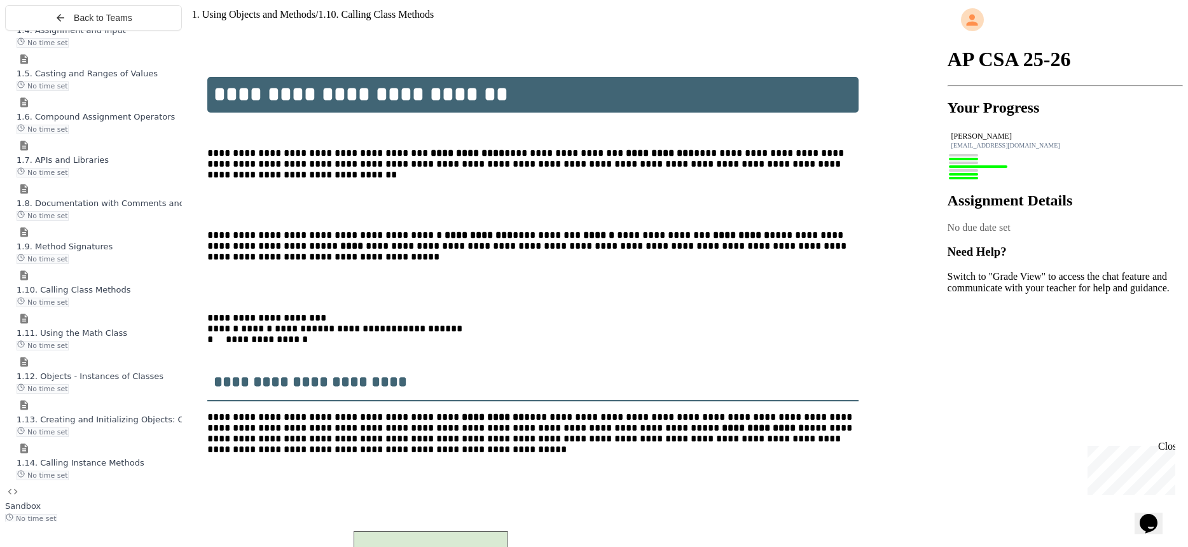
scroll to position [36, 0]
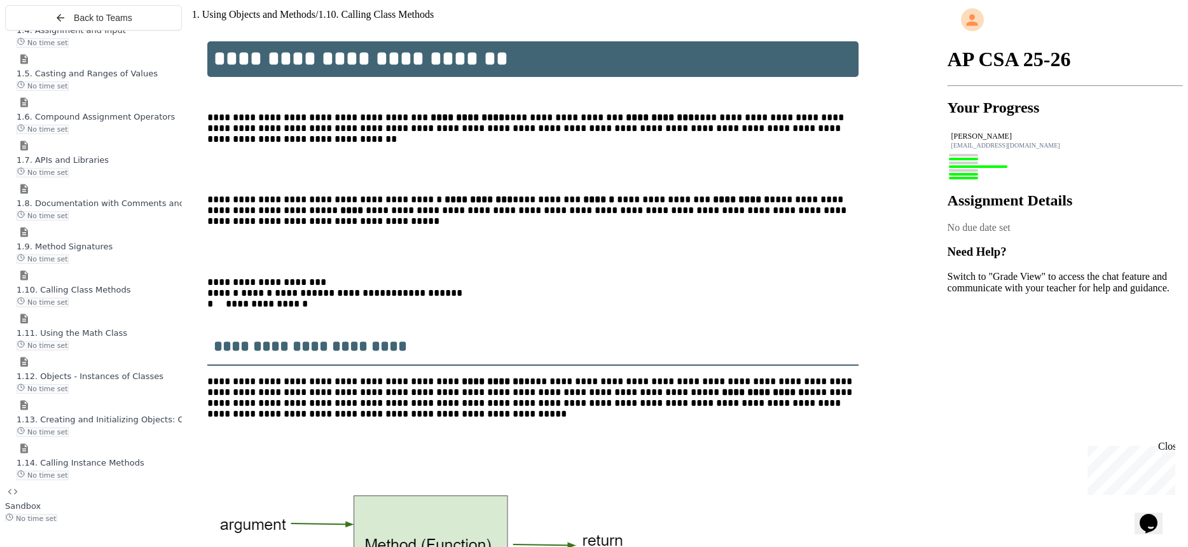
click at [101, 251] on span "1.9. Method Signatures" at bounding box center [65, 247] width 96 height 10
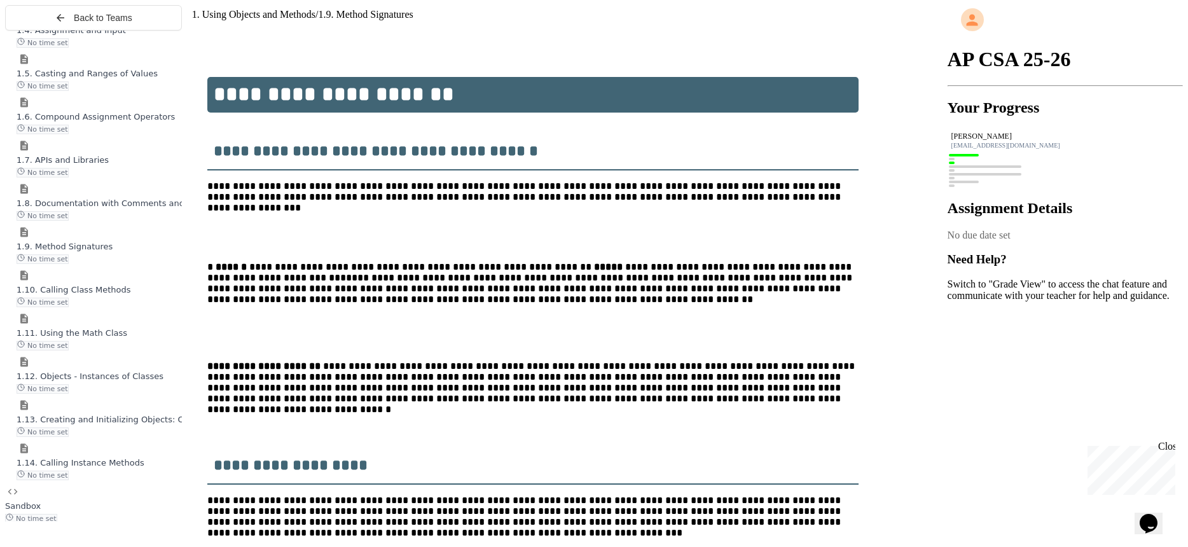
scroll to position [86, 0]
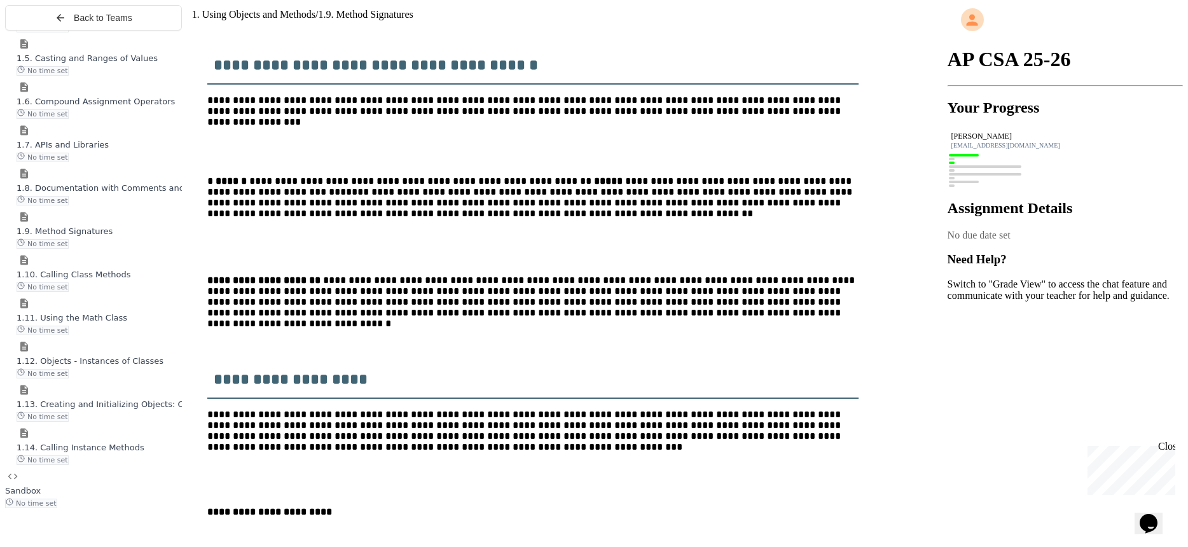
click at [63, 193] on span "1.8. Documentation with Comments and Preconditions" at bounding box center [130, 188] width 226 height 10
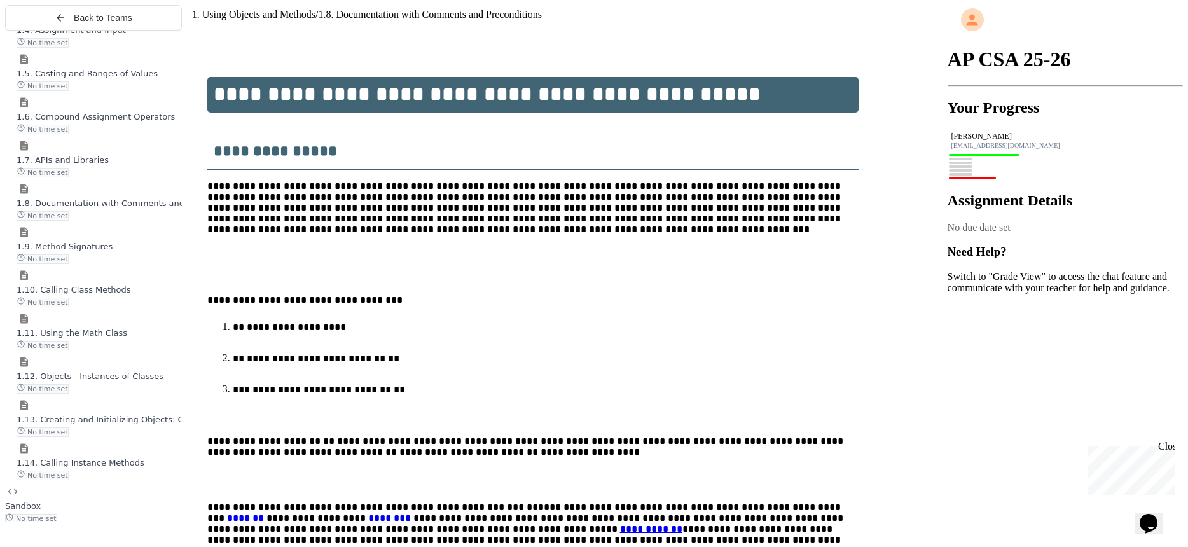
scroll to position [86, 0]
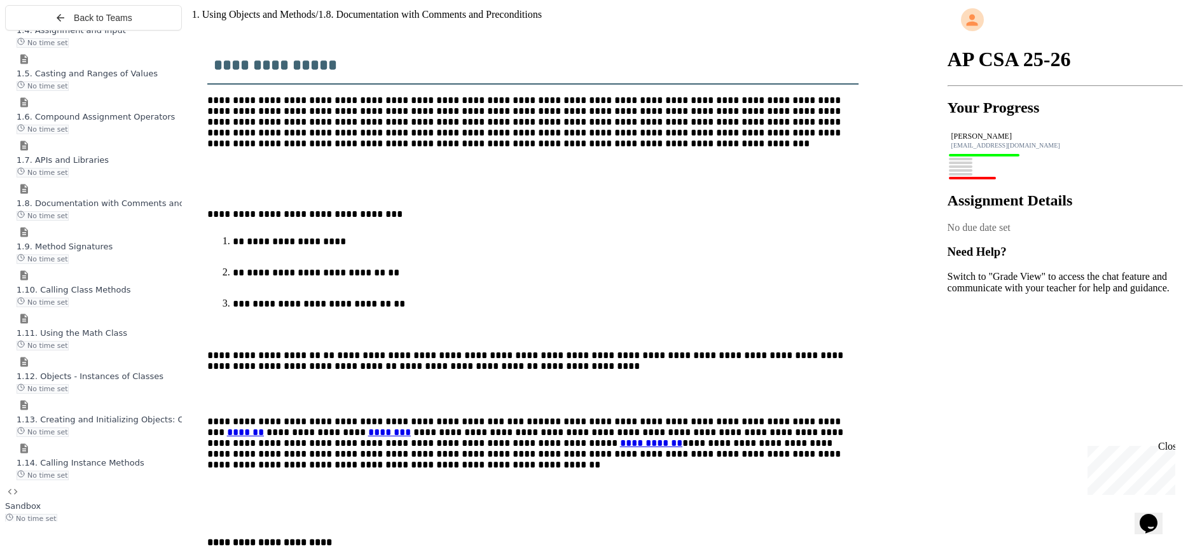
click at [49, 134] on span "No time set" at bounding box center [43, 130] width 52 height 10
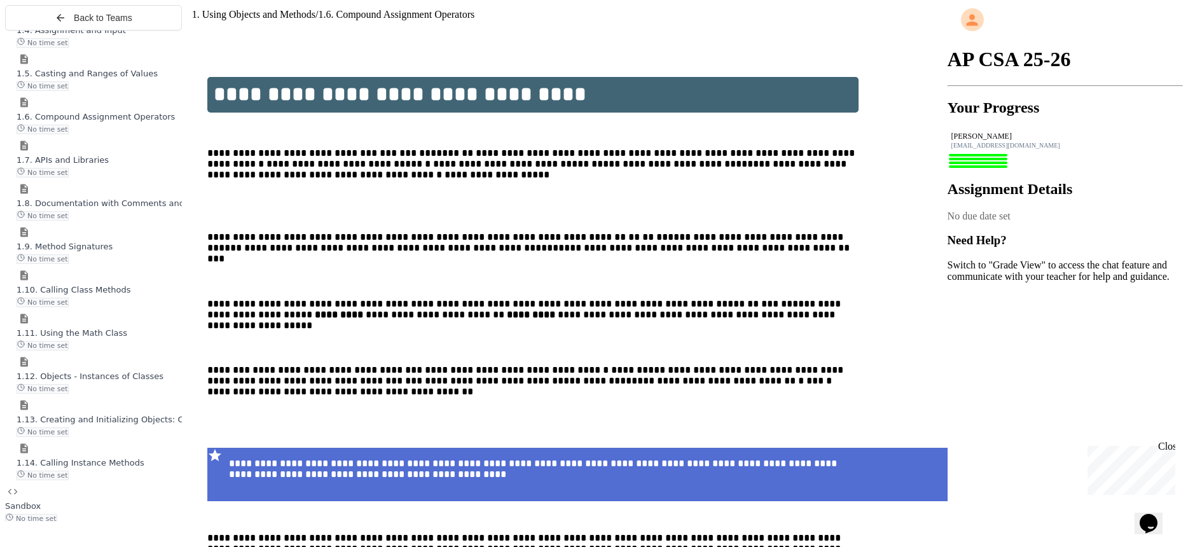
scroll to position [36, 0]
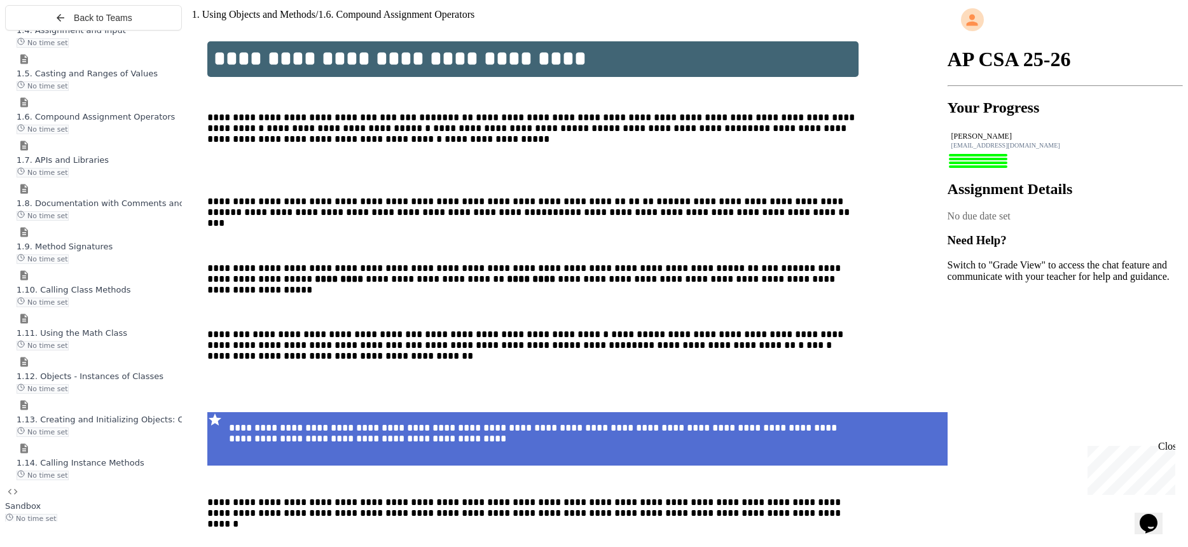
click at [62, 91] on span "No time set" at bounding box center [43, 86] width 52 height 10
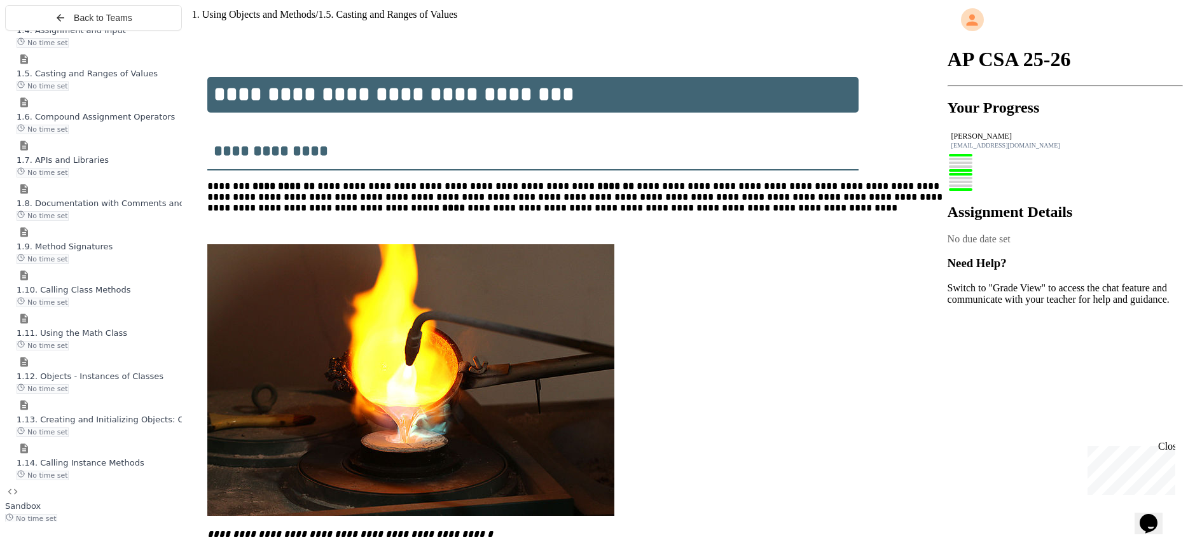
scroll to position [86, 0]
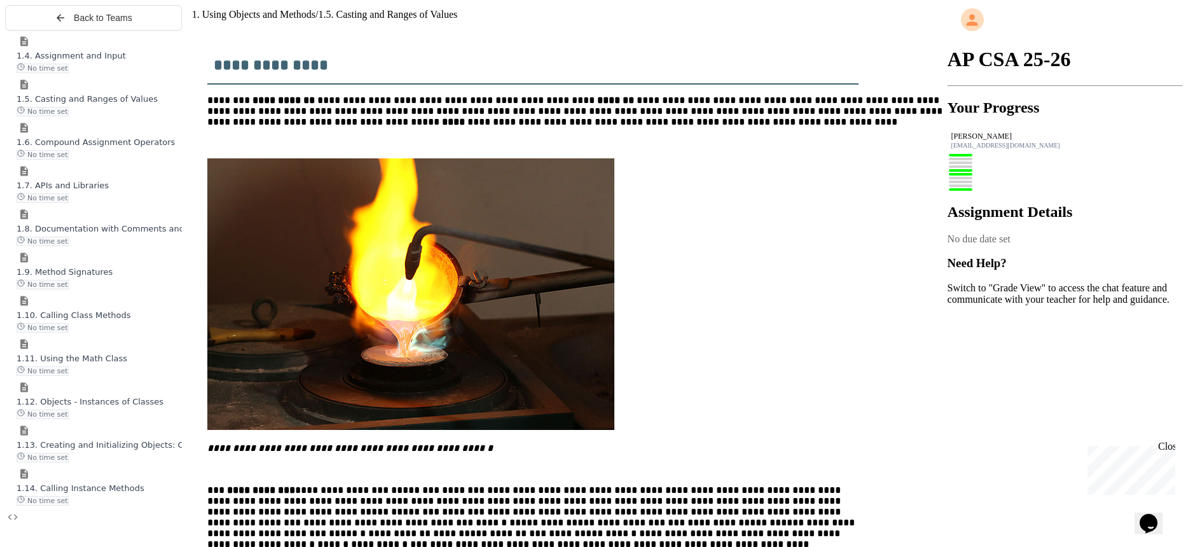
click at [80, 79] on div "1.4. Assignment and Input No time set" at bounding box center [93, 57] width 177 height 43
click at [83, 76] on div "1.4. Assignment and Input No time set" at bounding box center [99, 57] width 165 height 38
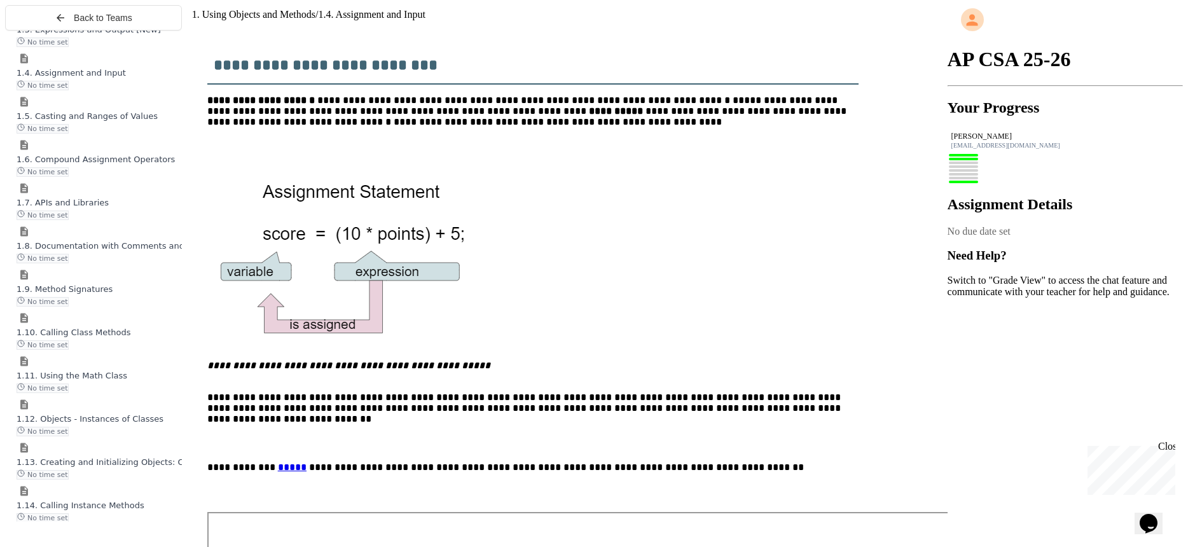
scroll to position [281, 0]
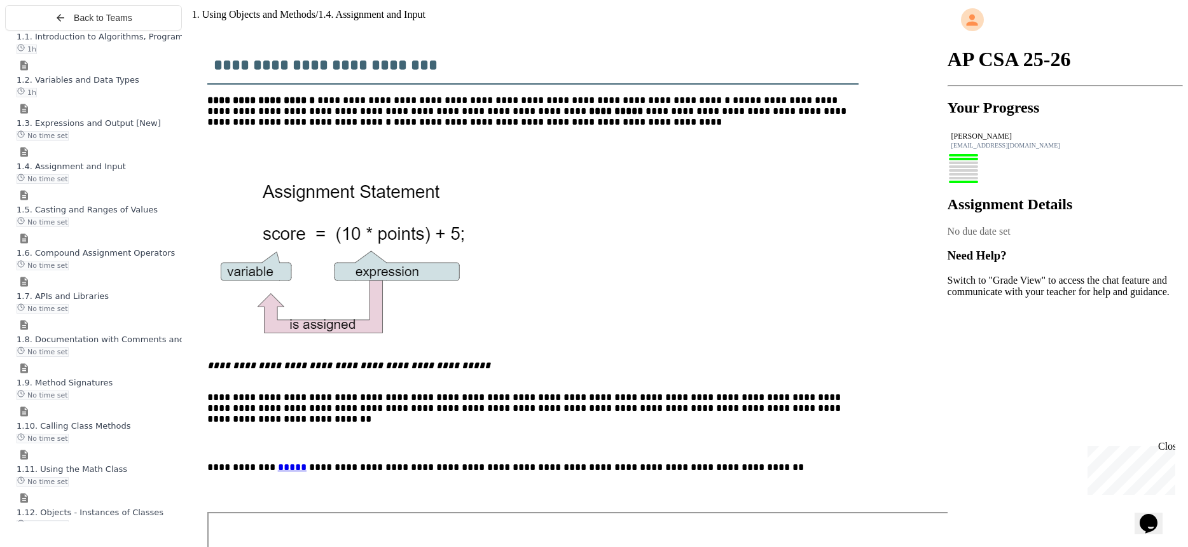
click at [88, 97] on div "1h" at bounding box center [99, 91] width 165 height 11
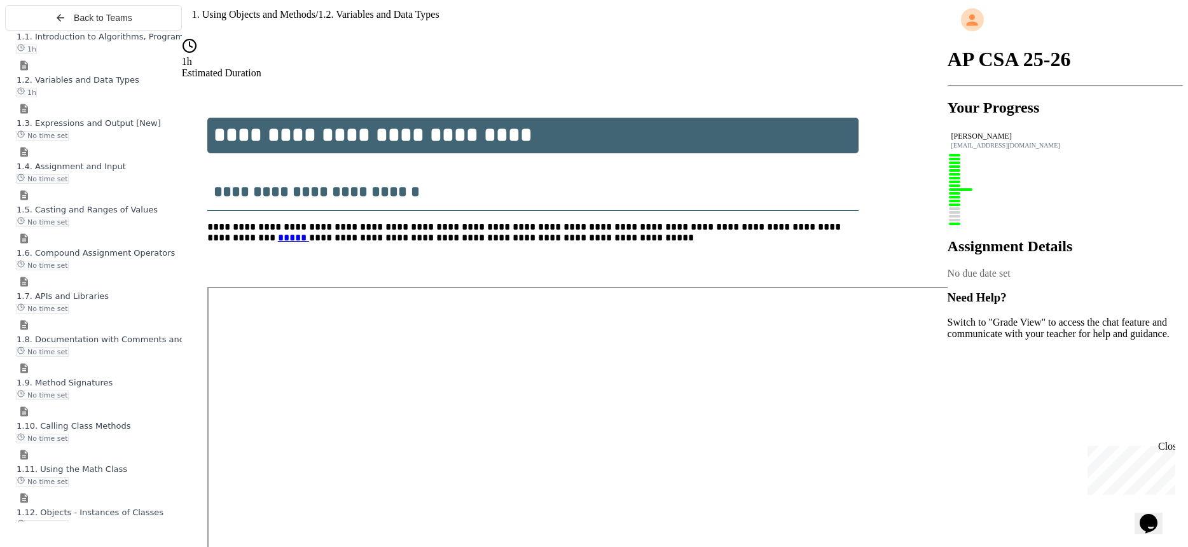
click at [69, 141] on span "No time set" at bounding box center [43, 136] width 52 height 10
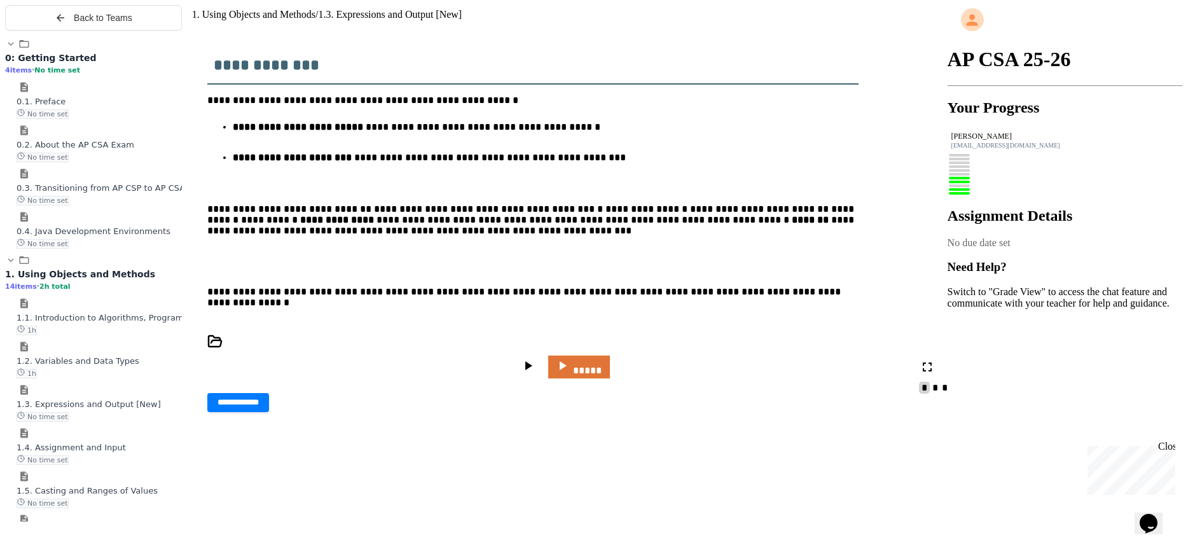
scroll to position [432, 0]
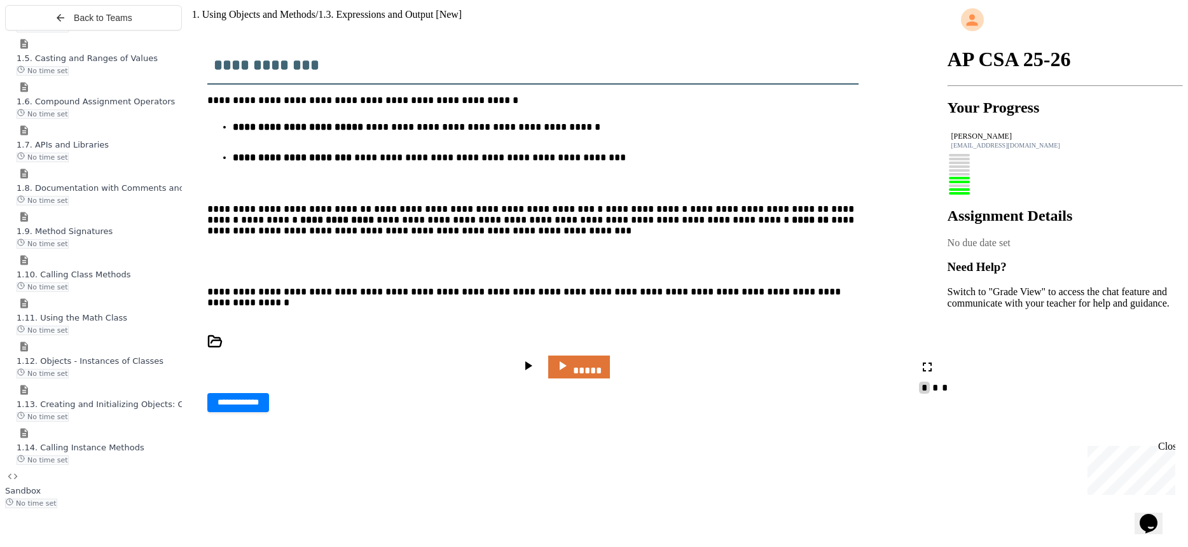
click at [93, 465] on div "1.14. Calling Instance Methods No time set" at bounding box center [99, 453] width 165 height 24
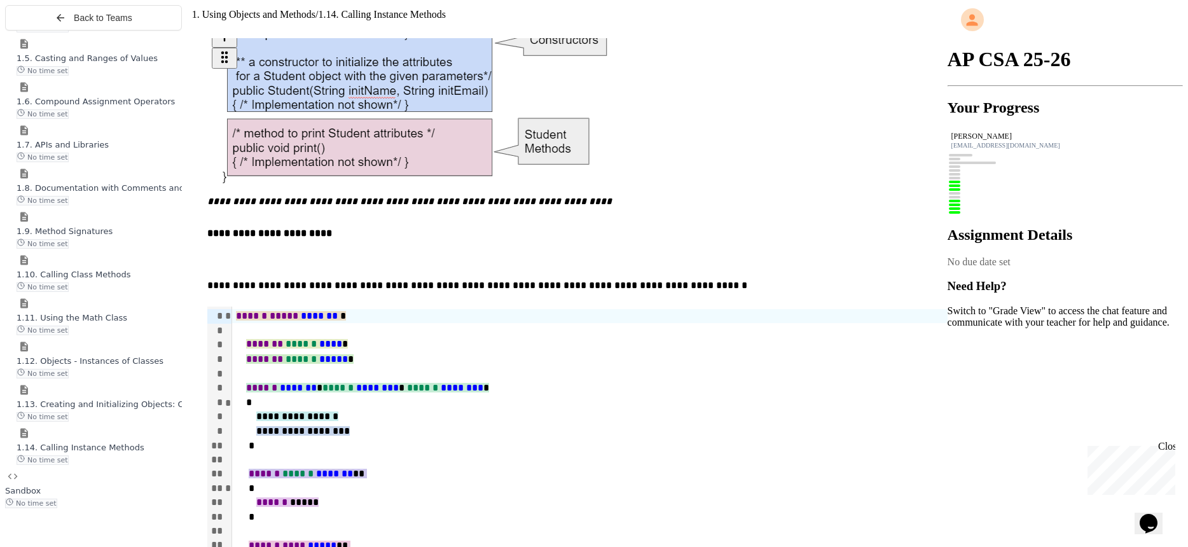
scroll to position [1052, 0]
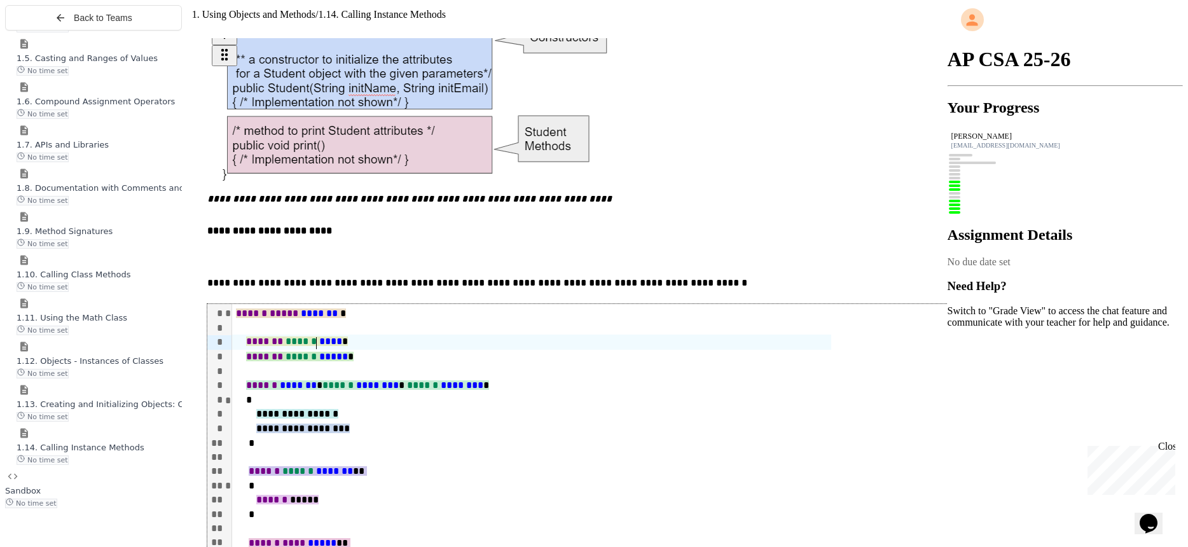
click at [317, 336] on span "******" at bounding box center [300, 341] width 31 height 10
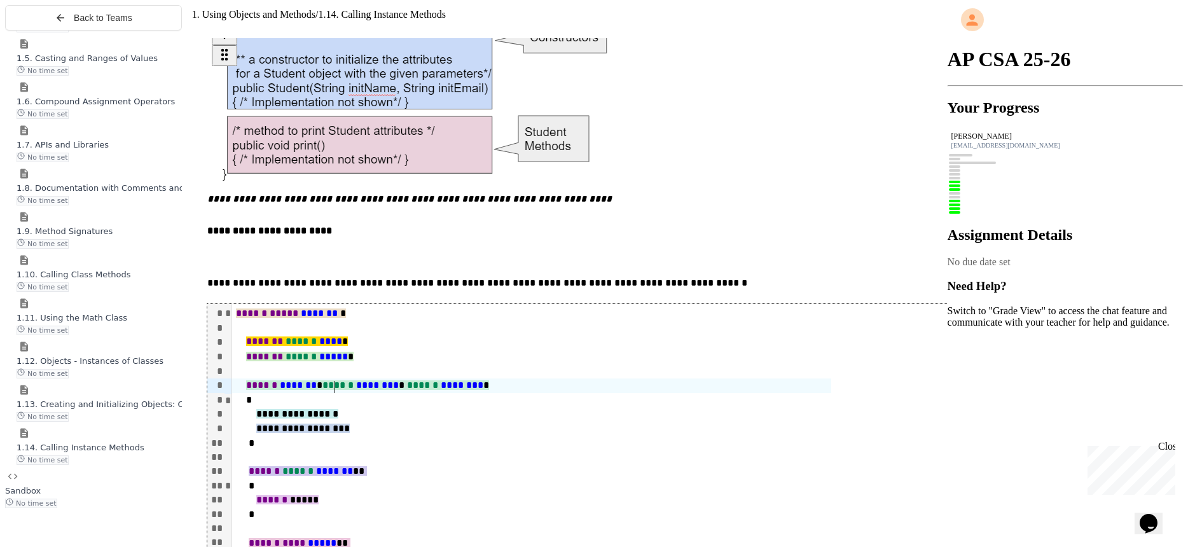
click at [317, 380] on span "*******" at bounding box center [298, 385] width 37 height 10
click at [313, 466] on span "******" at bounding box center [297, 471] width 31 height 10
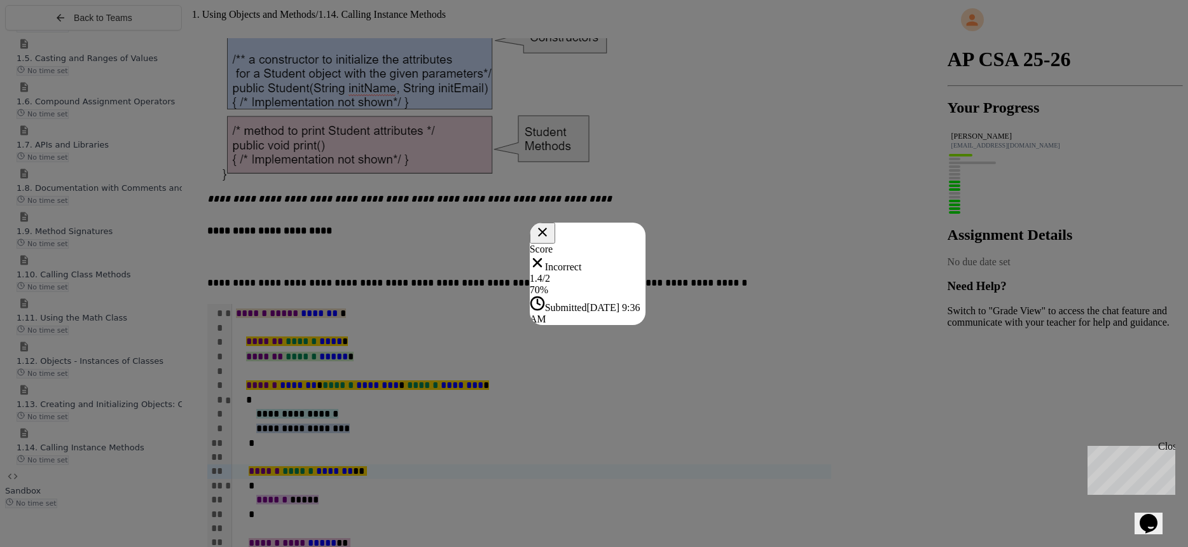
click at [645, 244] on div "Score Incorrect 1.4 / 2 70 % Submitted [DATE] 9:36 AM" at bounding box center [588, 284] width 116 height 81
click at [555, 222] on button at bounding box center [542, 233] width 26 height 22
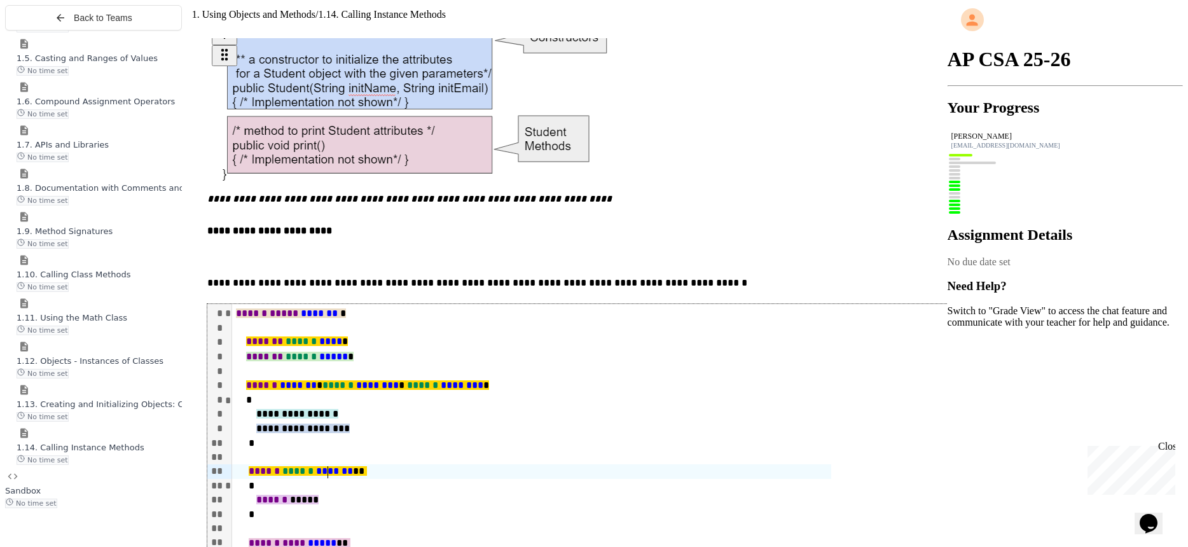
click at [313, 466] on span "******" at bounding box center [297, 471] width 31 height 10
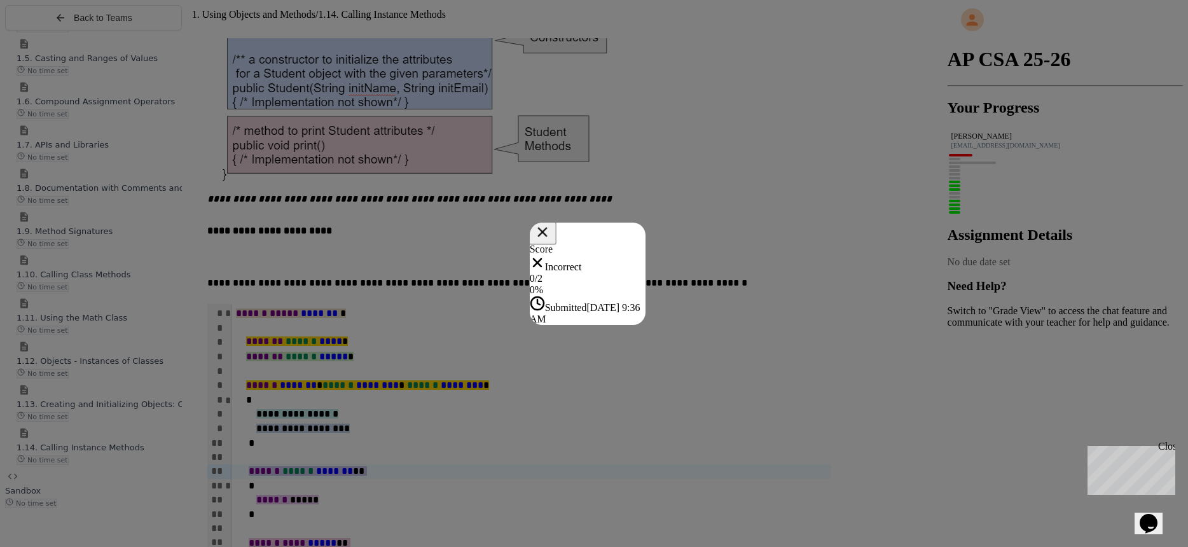
click at [551, 223] on icon at bounding box center [542, 231] width 17 height 17
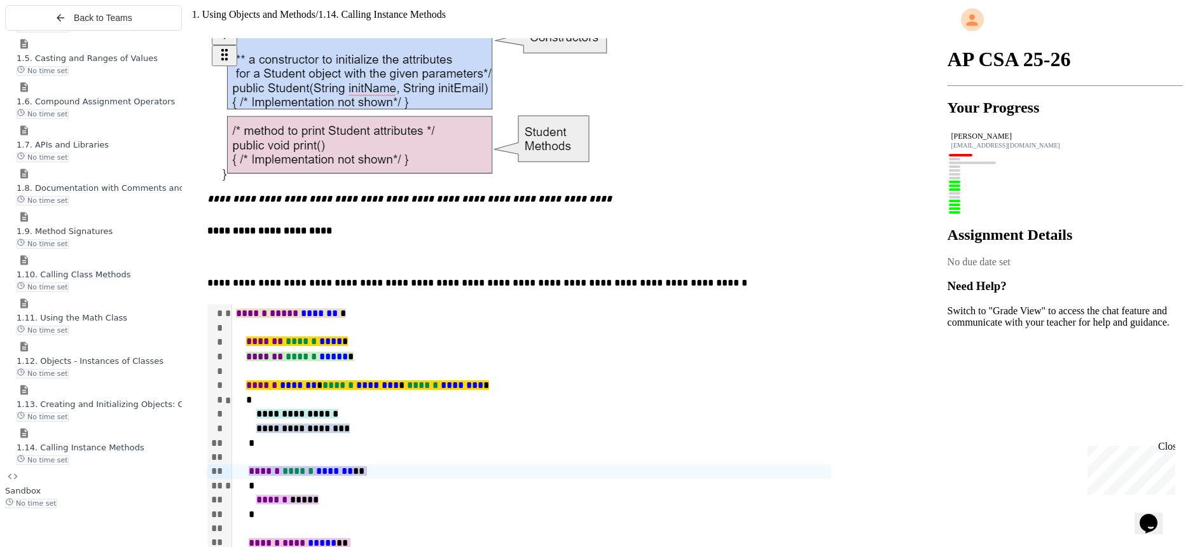
click at [353, 466] on span "*******" at bounding box center [334, 471] width 37 height 10
click at [317, 380] on span "*******" at bounding box center [298, 385] width 37 height 10
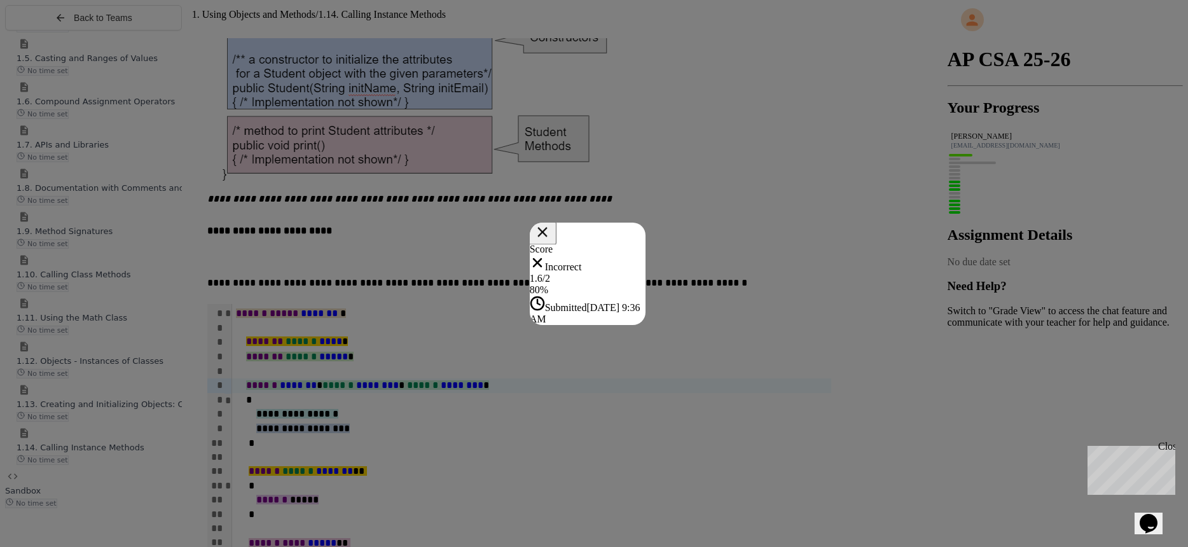
click at [556, 221] on button at bounding box center [542, 232] width 28 height 23
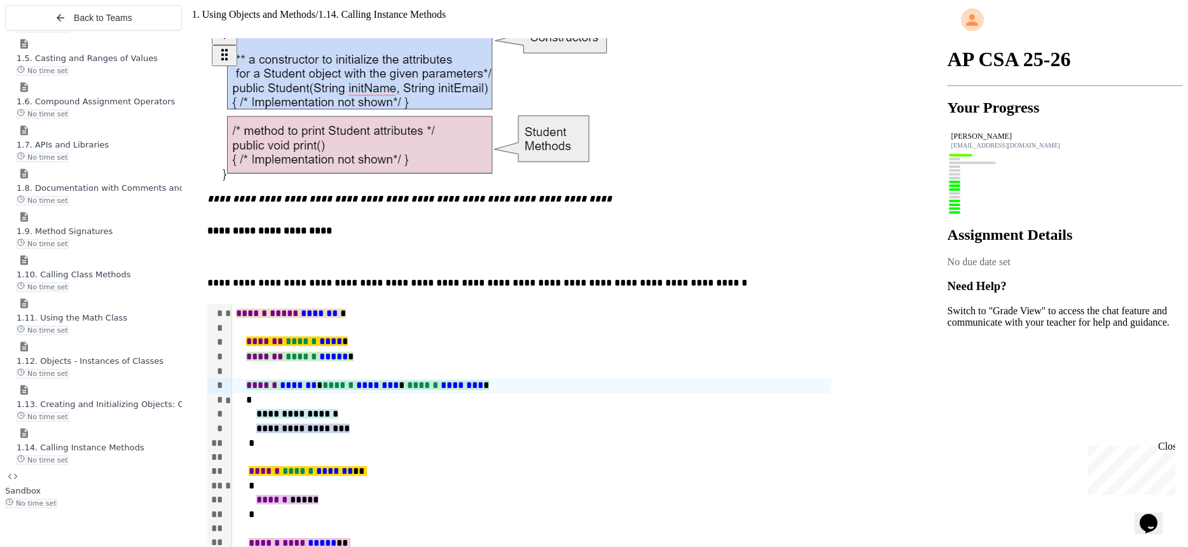
click at [336, 538] on span "*****" at bounding box center [322, 543] width 29 height 10
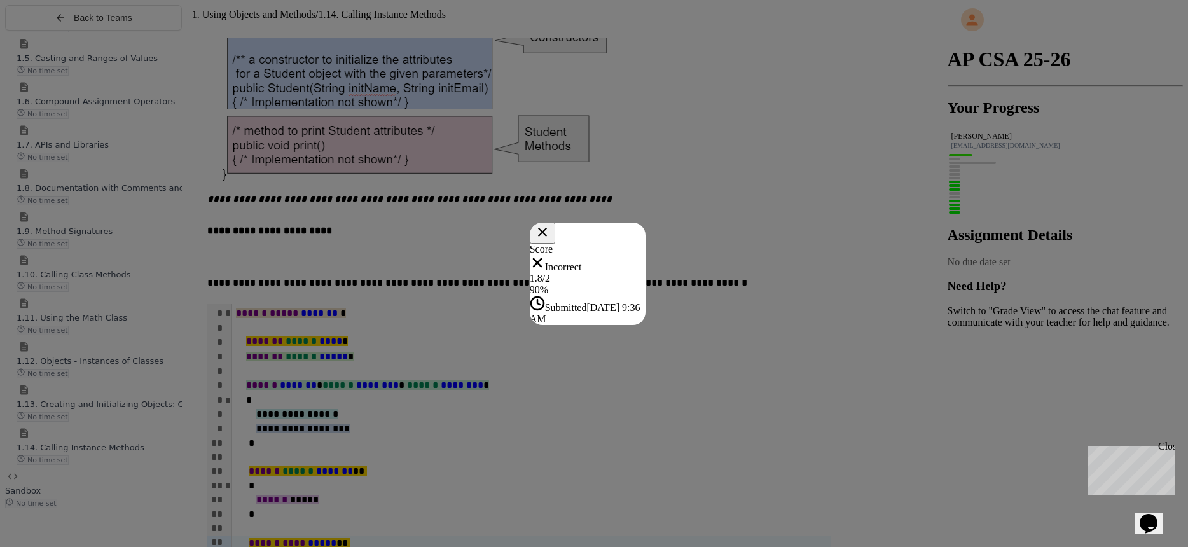
click at [645, 244] on div "Score Incorrect 1.8 / 2 90 % Submitted [DATE] 9:36 AM" at bounding box center [588, 284] width 116 height 81
click at [551, 223] on icon at bounding box center [542, 231] width 17 height 17
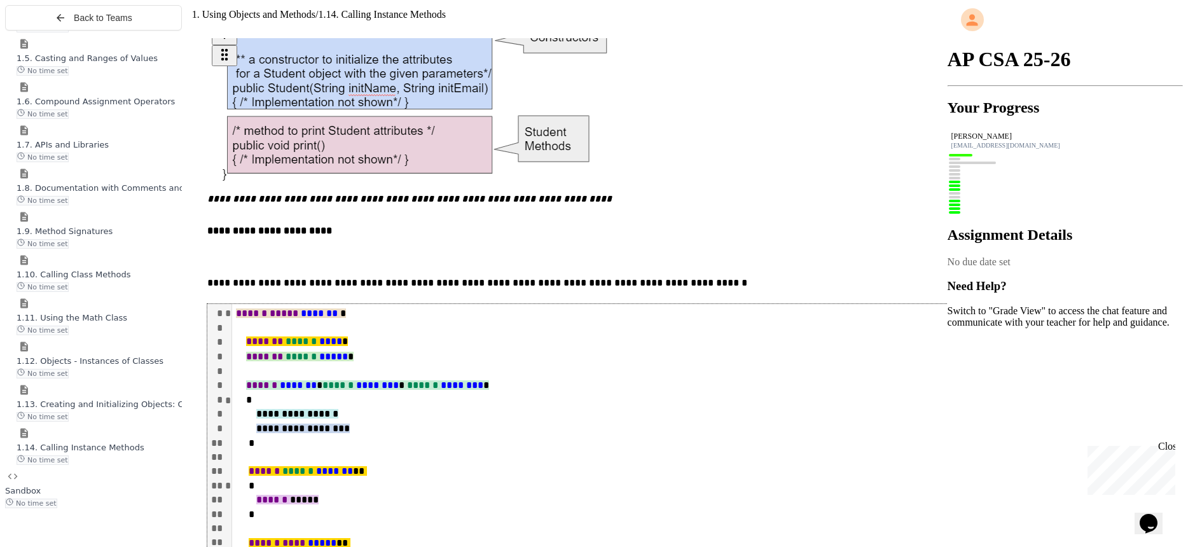
drag, startPoint x: 436, startPoint y: 388, endPoint x: 450, endPoint y: 387, distance: 14.7
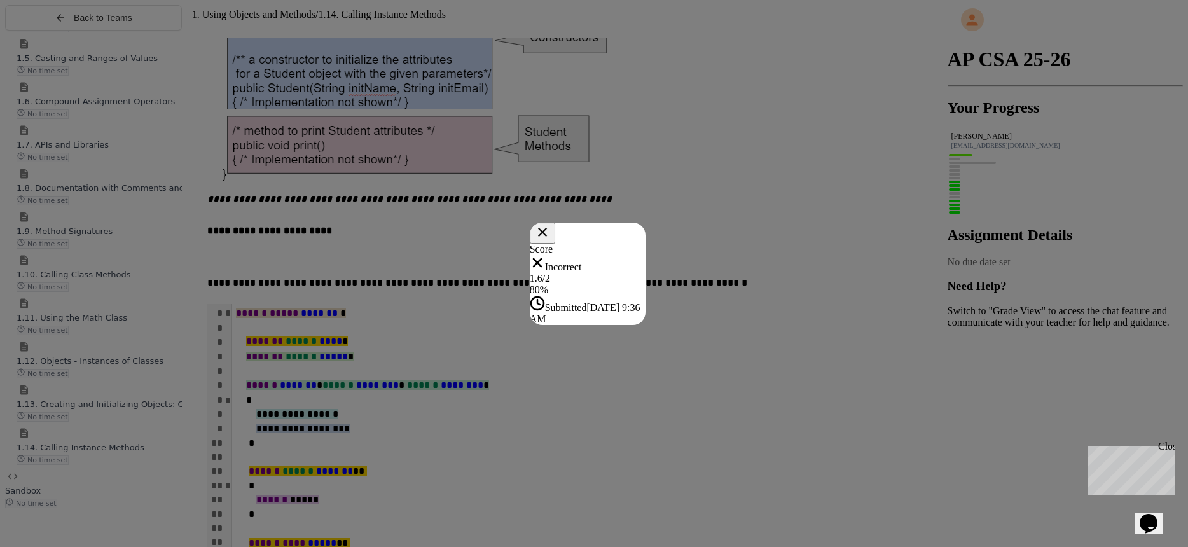
click at [555, 223] on button at bounding box center [542, 233] width 25 height 21
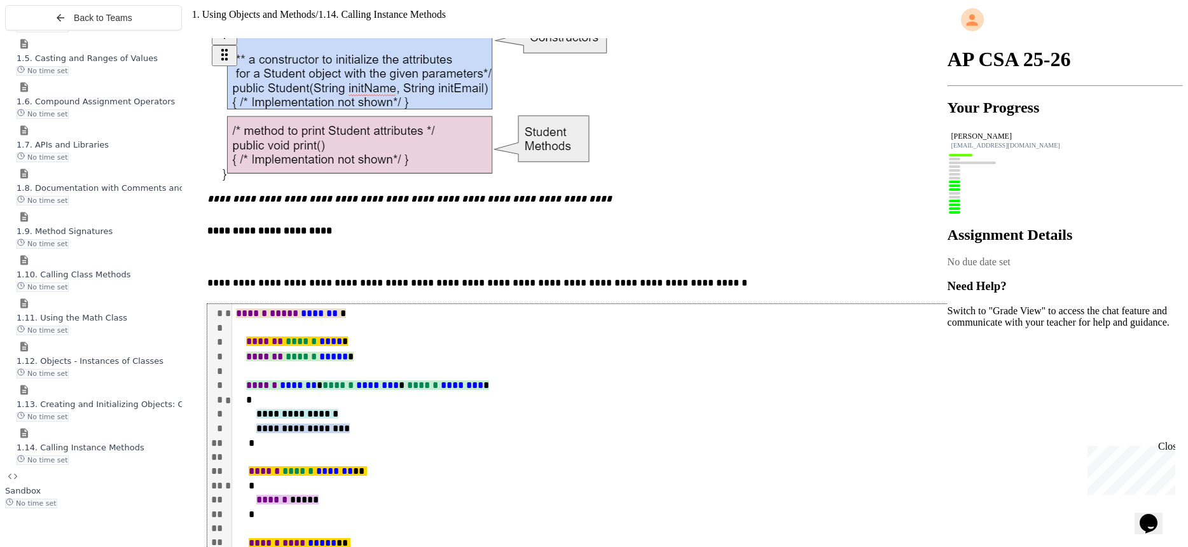
click at [338, 409] on span "**********" at bounding box center [297, 414] width 82 height 10
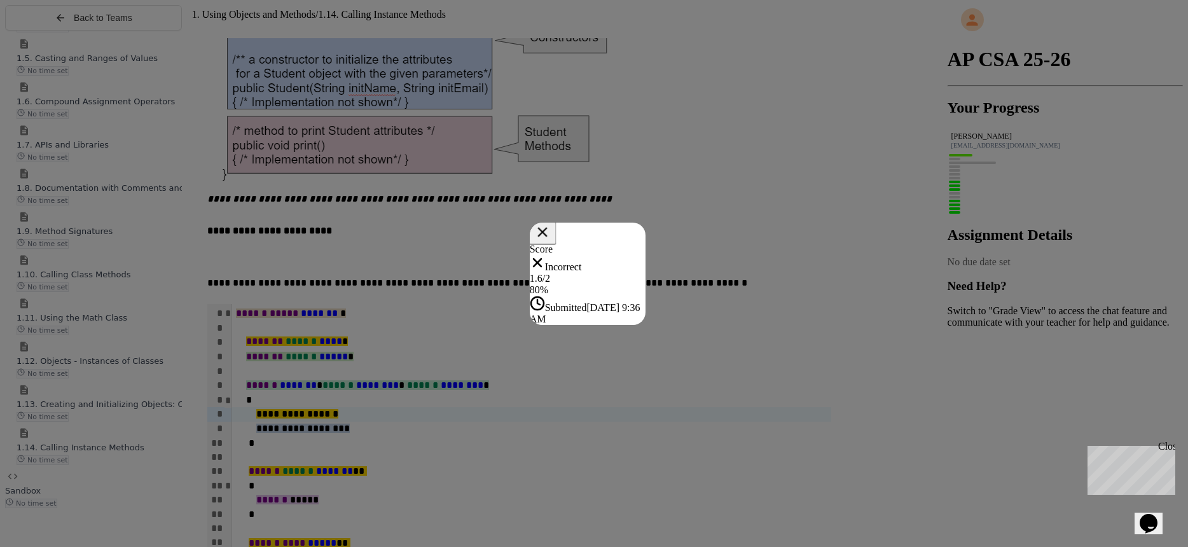
click at [551, 223] on icon at bounding box center [542, 231] width 17 height 17
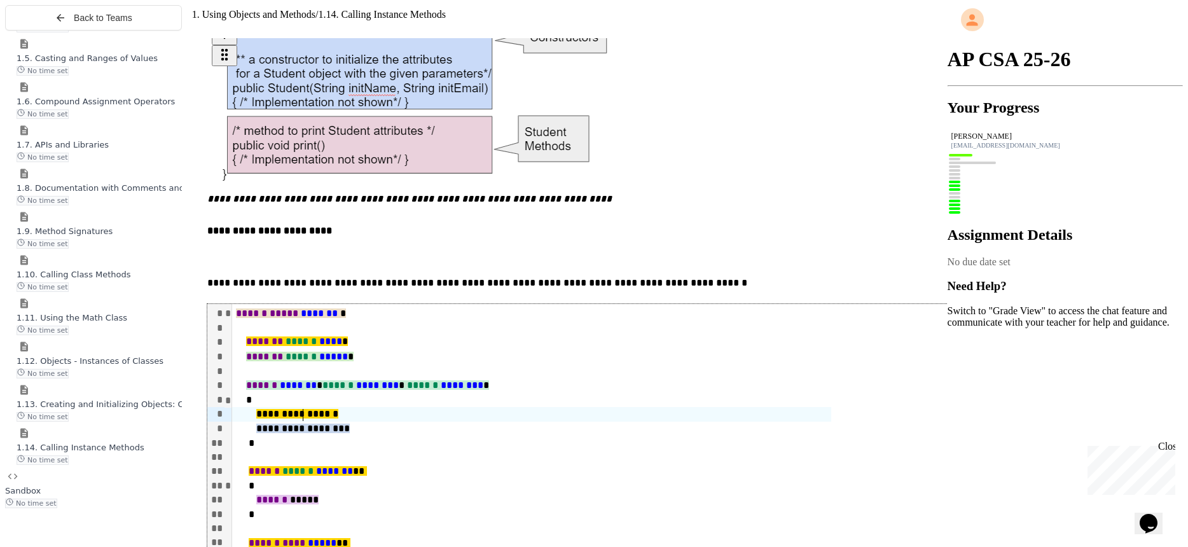
click at [338, 409] on span "**********" at bounding box center [297, 414] width 82 height 10
click at [348, 352] on span "*****" at bounding box center [333, 357] width 29 height 10
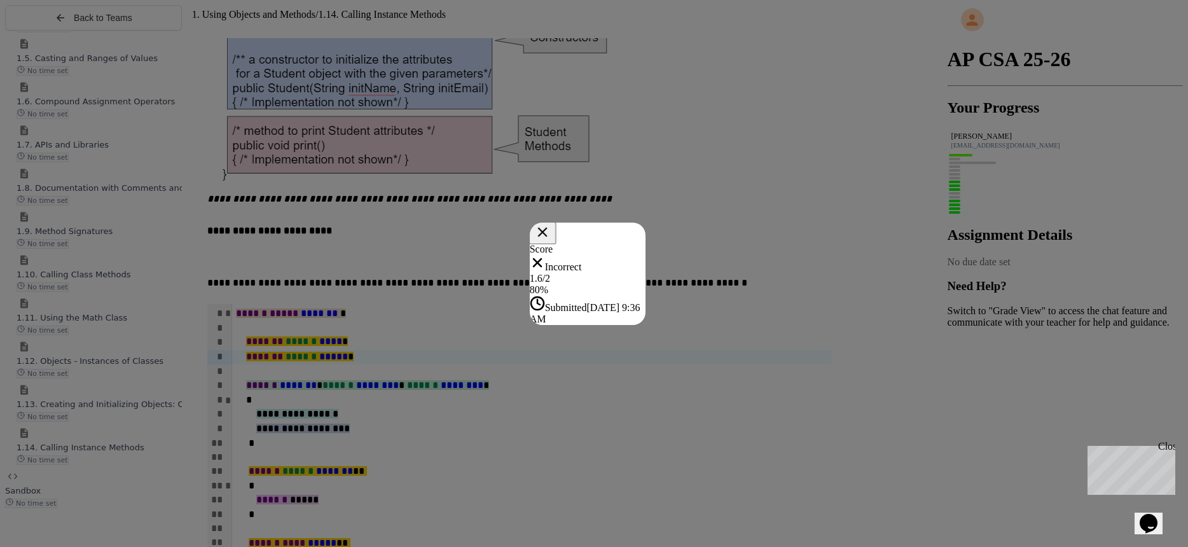
click at [551, 224] on icon at bounding box center [542, 232] width 17 height 17
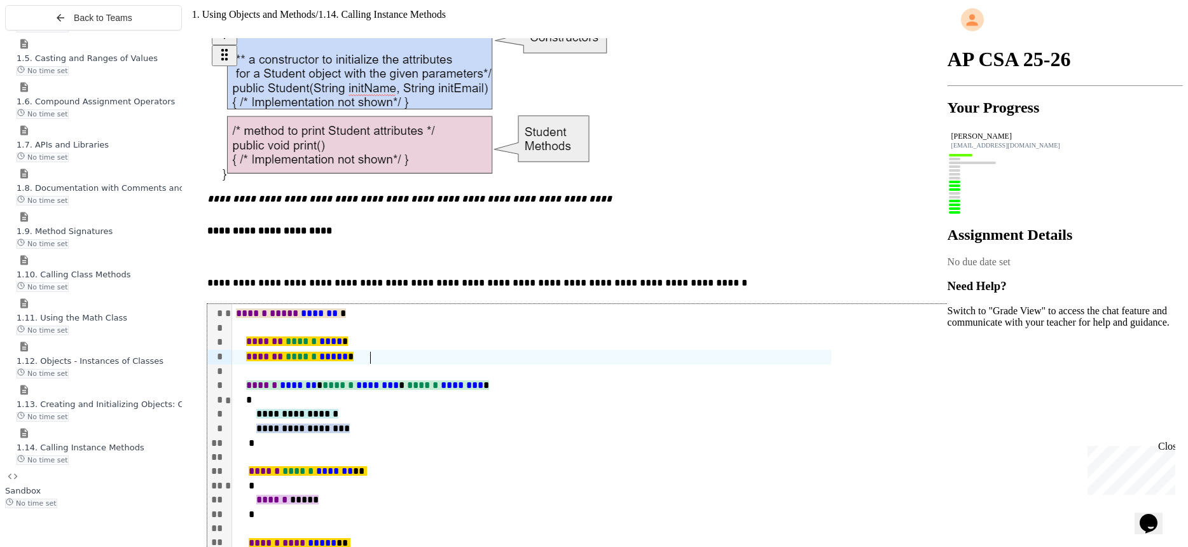
click at [348, 352] on span "*****" at bounding box center [333, 357] width 29 height 10
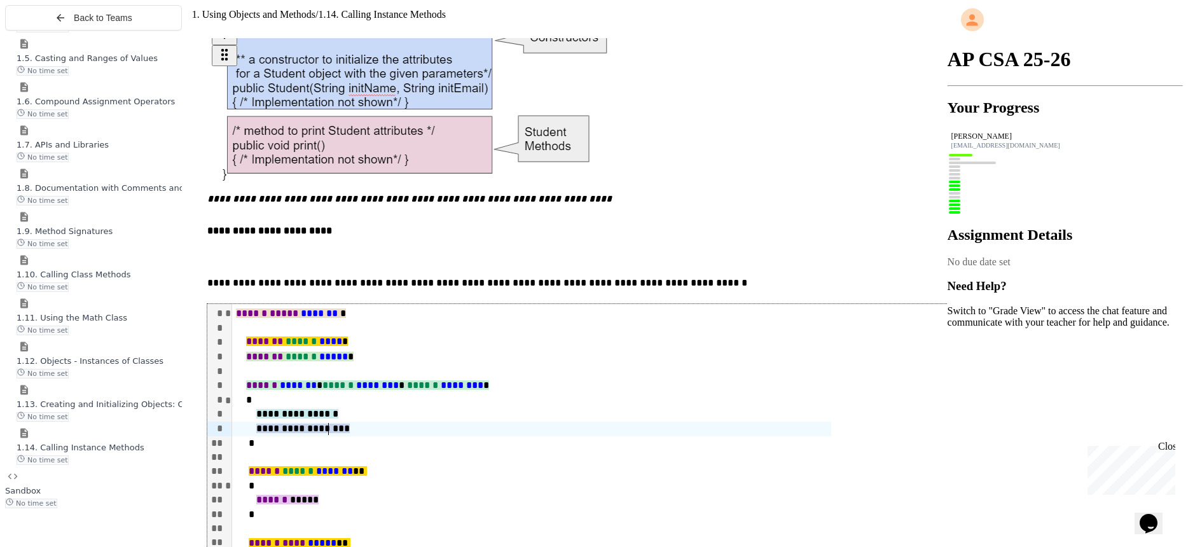
click at [350, 423] on span "**********" at bounding box center [302, 428] width 93 height 10
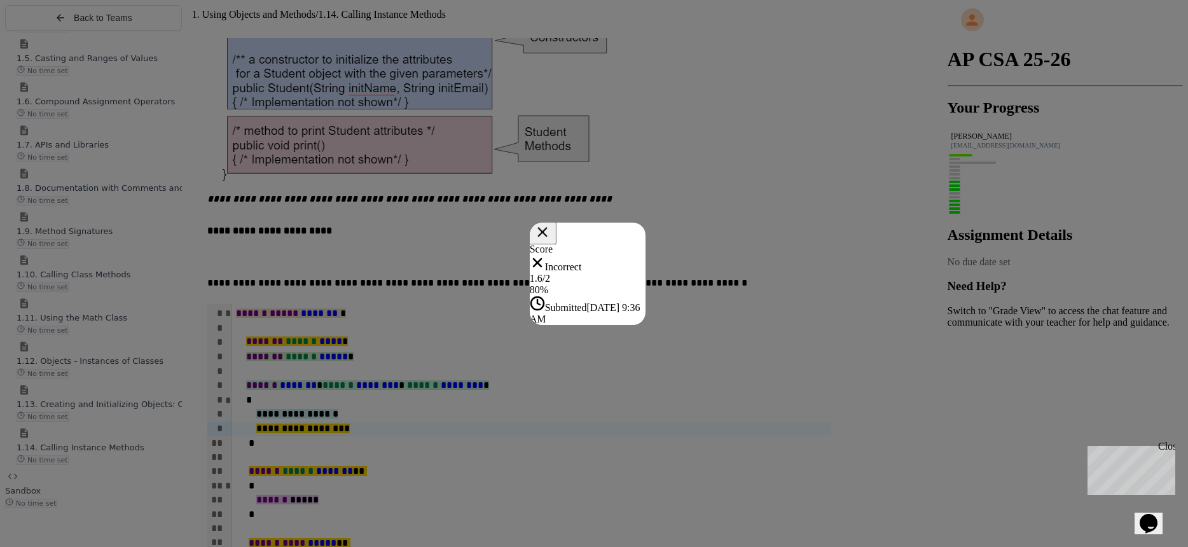
click at [550, 223] on icon at bounding box center [541, 231] width 17 height 17
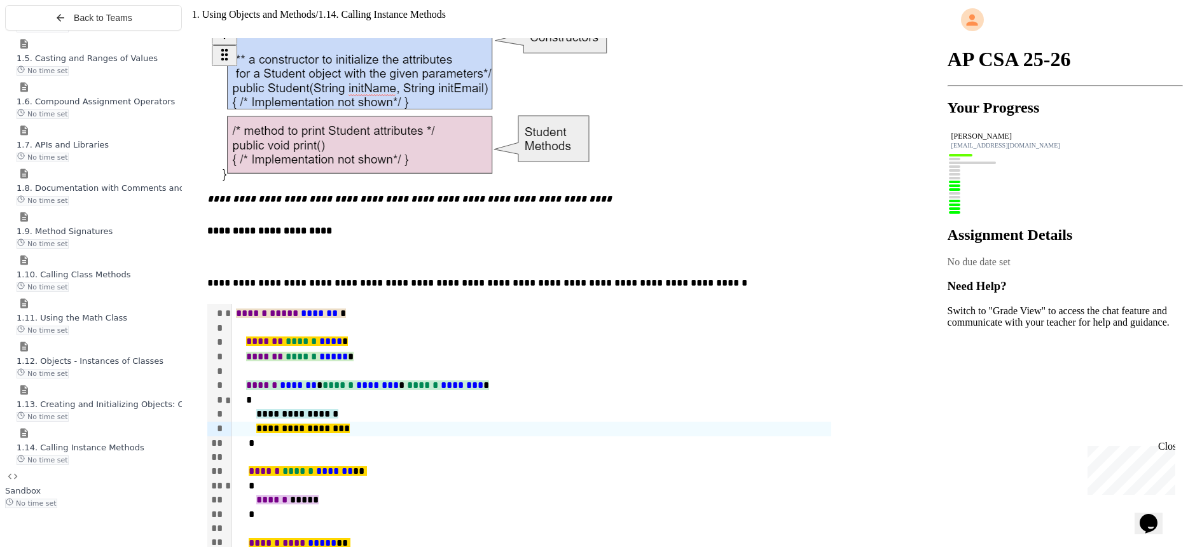
click at [350, 423] on span "**********" at bounding box center [302, 428] width 93 height 10
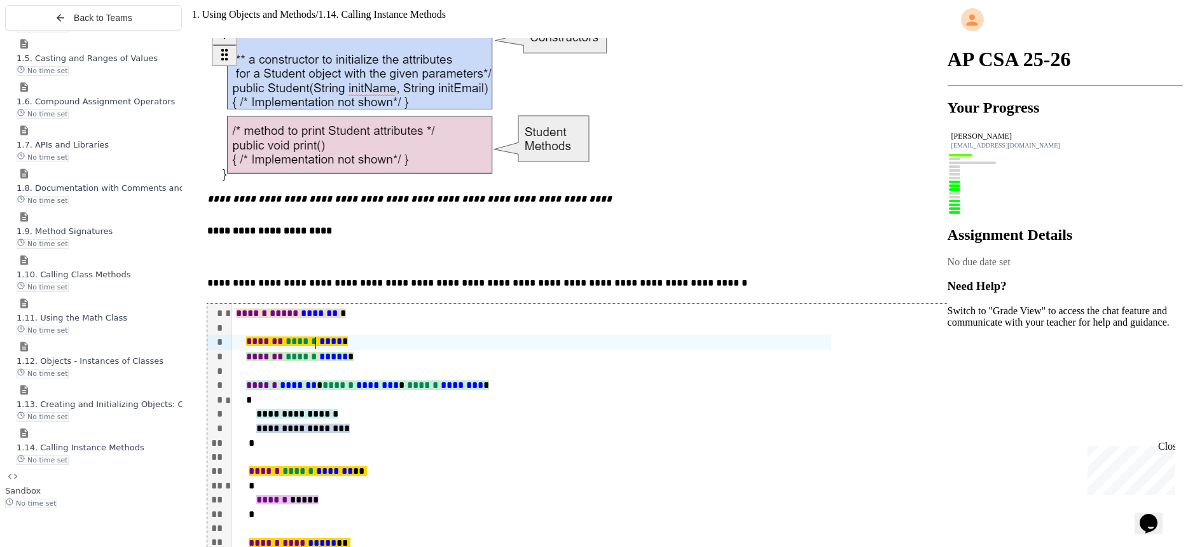
click at [317, 336] on span "******" at bounding box center [300, 341] width 31 height 10
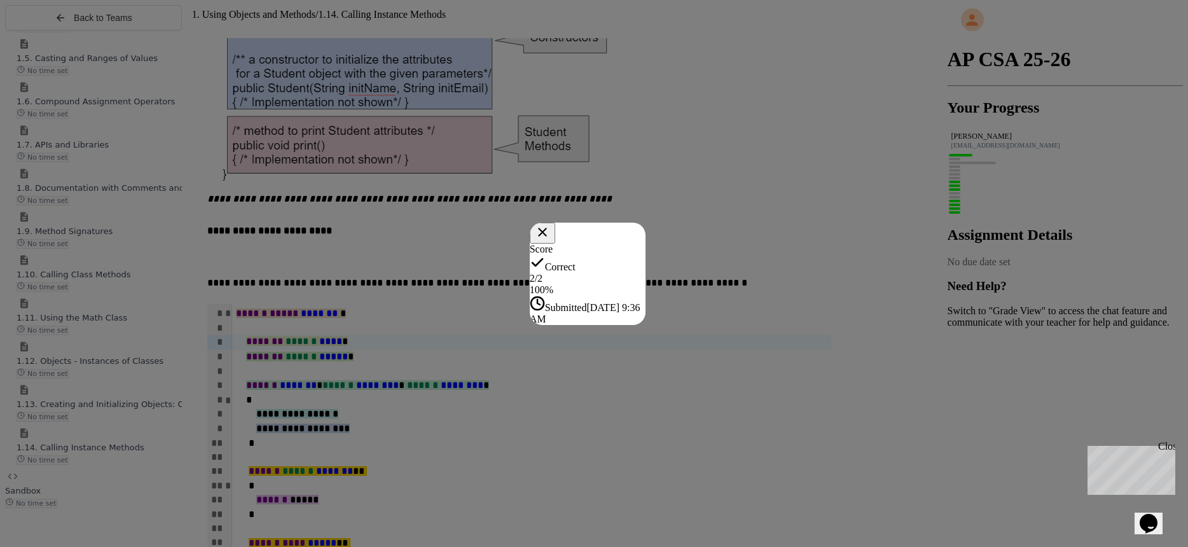
click at [645, 244] on div "Score Correct 2 / 2 100 % Submitted [DATE] 9:36 AM" at bounding box center [588, 284] width 116 height 81
click at [547, 227] on icon at bounding box center [542, 232] width 10 height 10
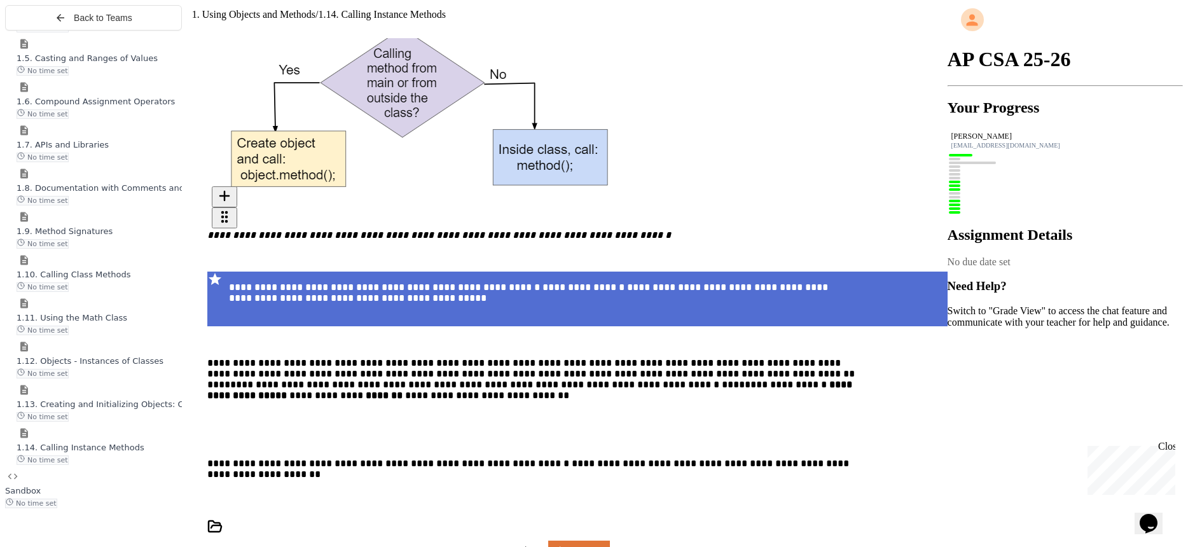
scroll to position [1960, 0]
